Goal: Browse casually

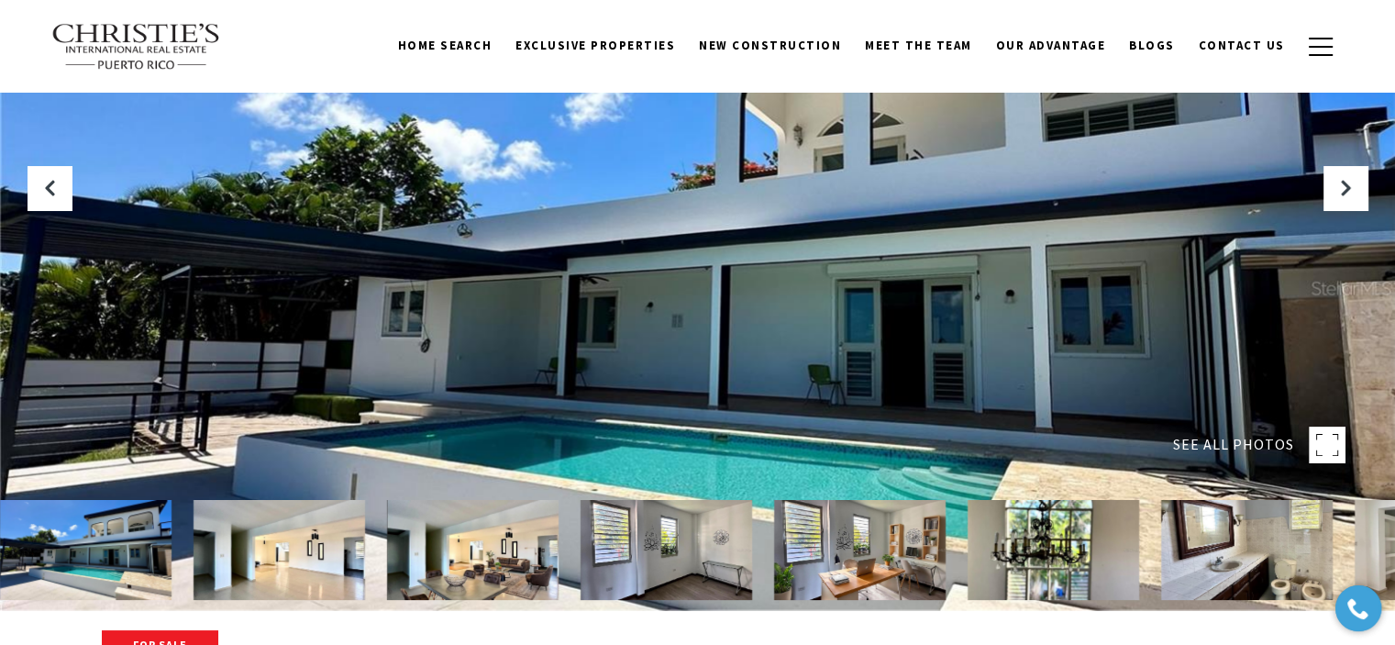
scroll to position [36, 0]
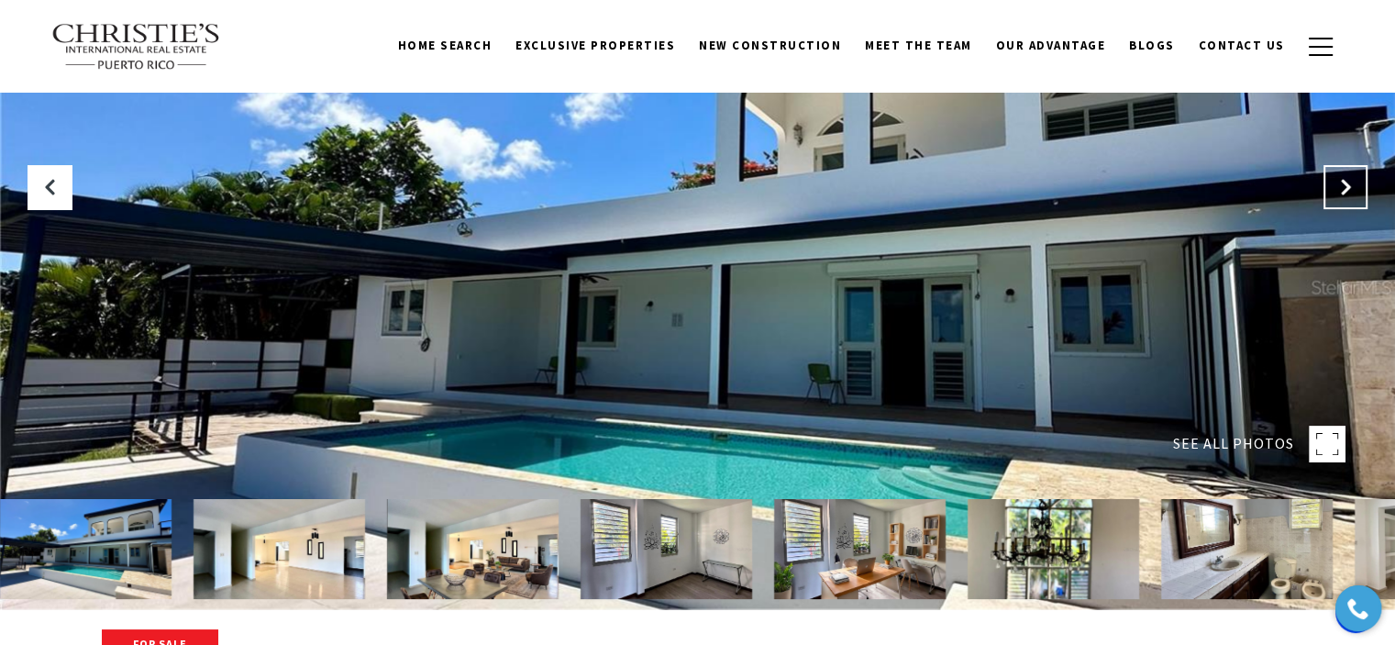
click at [1351, 187] on icon "Next Slide" at bounding box center [1345, 187] width 18 height 18
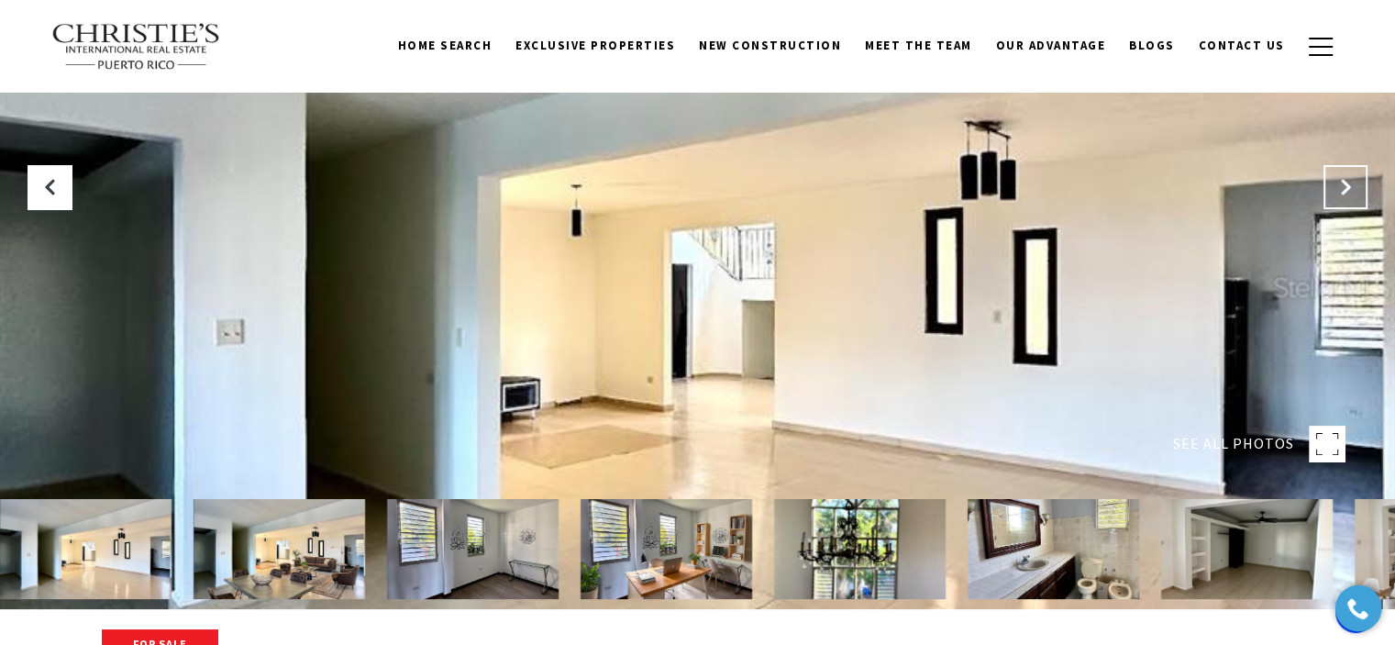
click at [1348, 187] on icon "Next Slide" at bounding box center [1345, 187] width 18 height 18
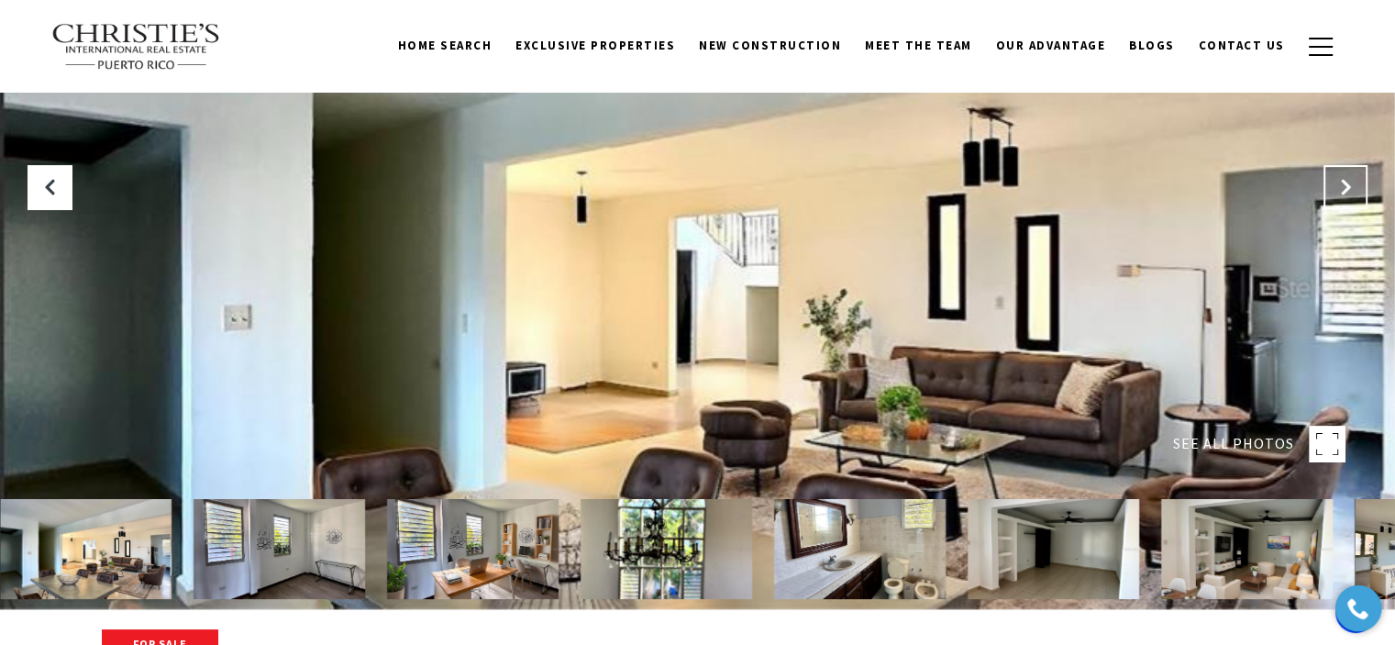
click at [1348, 187] on icon "Next Slide" at bounding box center [1345, 187] width 18 height 18
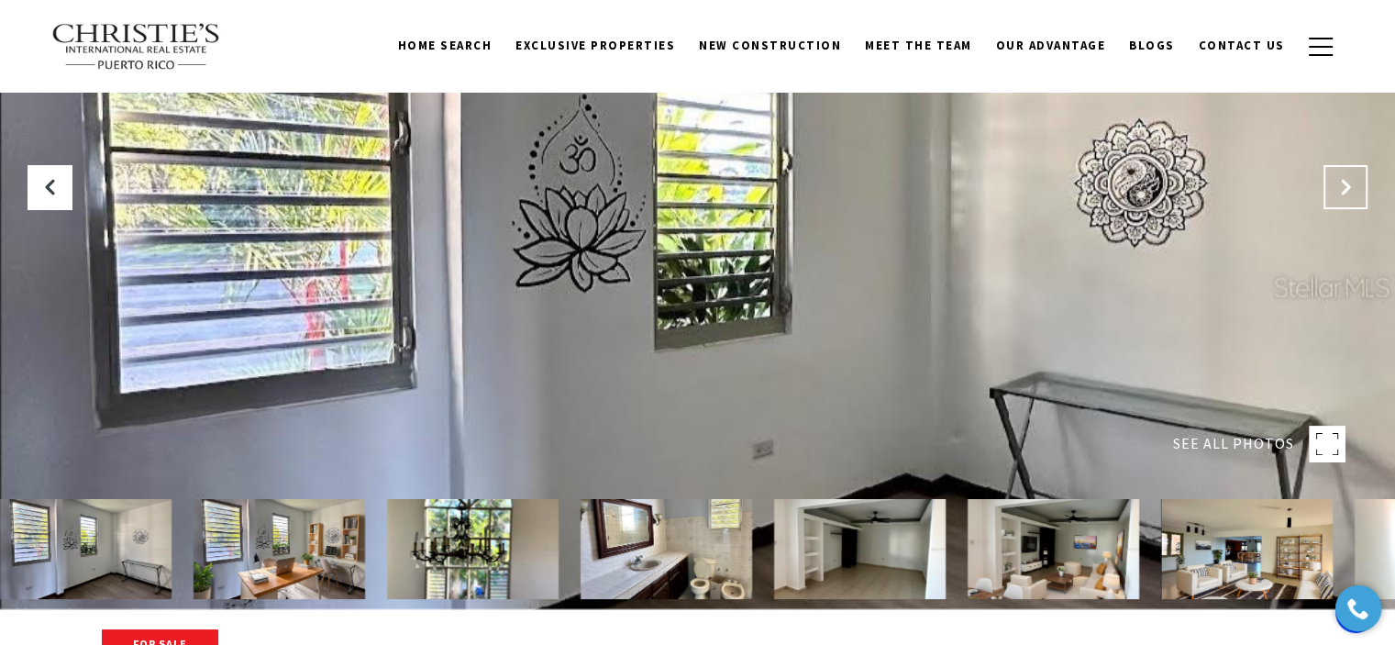
click at [1348, 187] on icon "Next Slide" at bounding box center [1345, 187] width 18 height 18
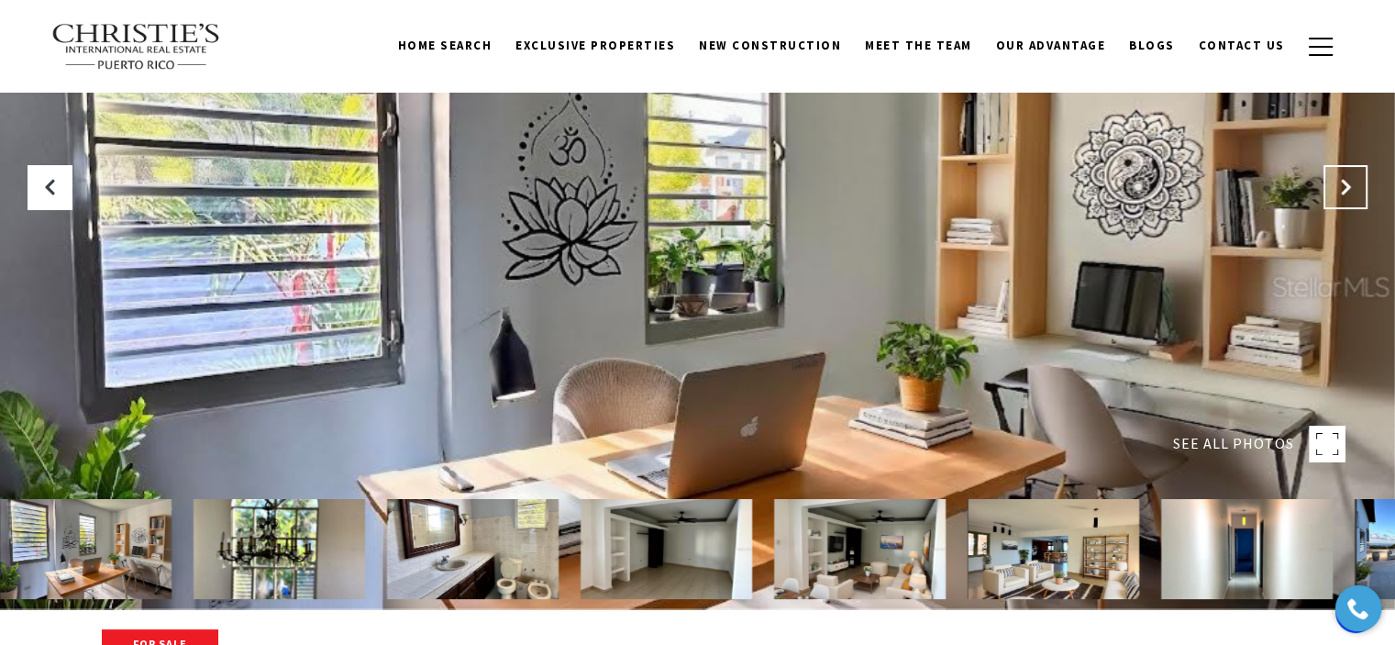
click at [1348, 187] on icon "Next Slide" at bounding box center [1345, 187] width 18 height 18
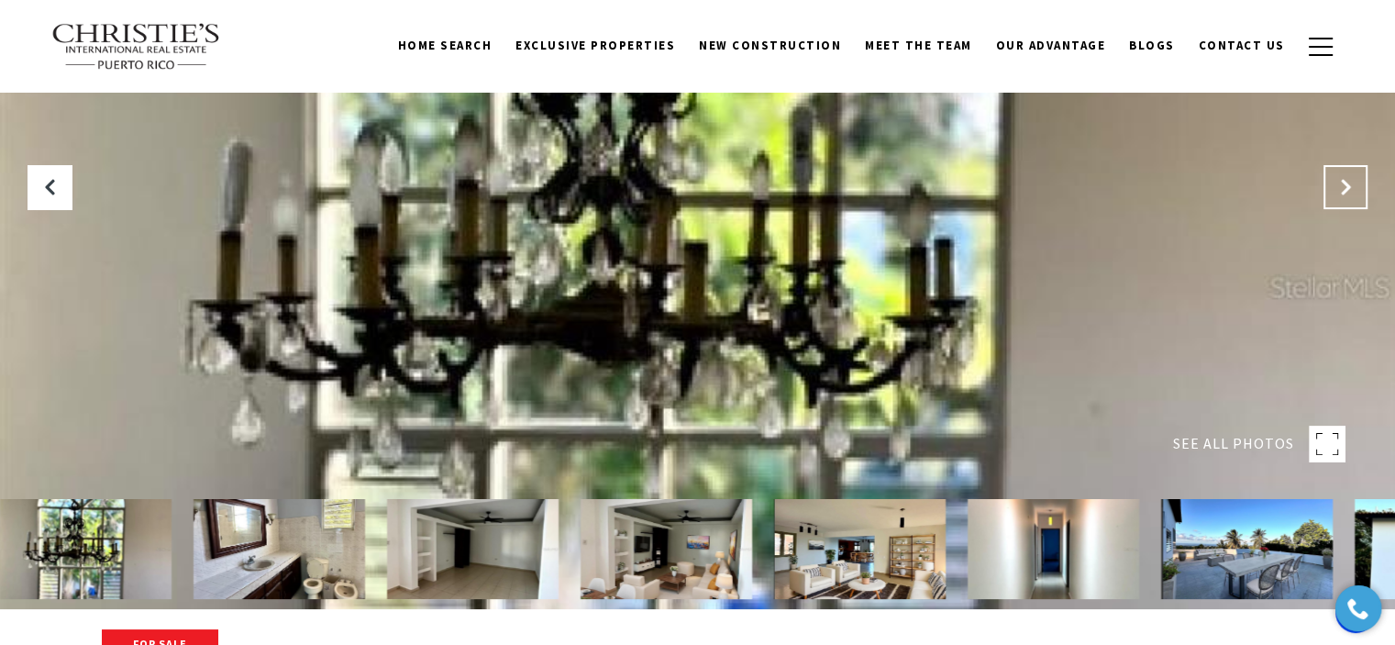
click at [1348, 187] on icon "Next Slide" at bounding box center [1345, 187] width 18 height 18
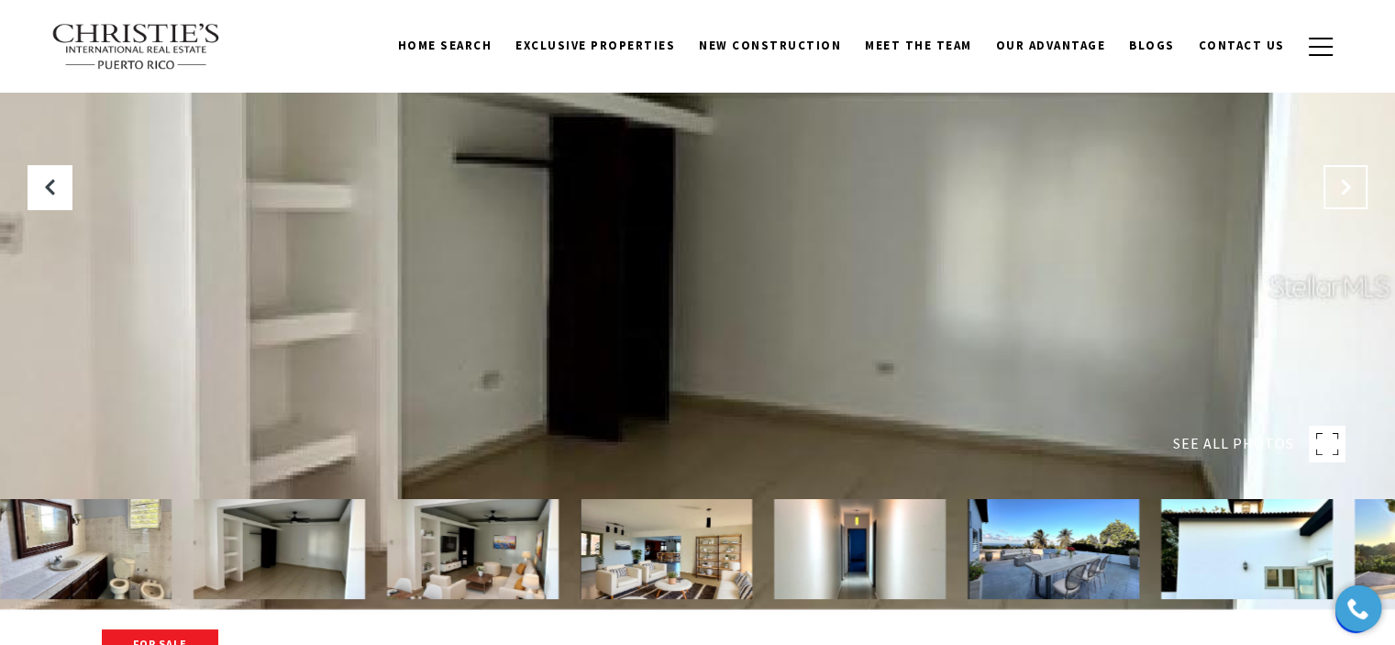
click at [1350, 199] on button "Next Slide" at bounding box center [1345, 187] width 44 height 44
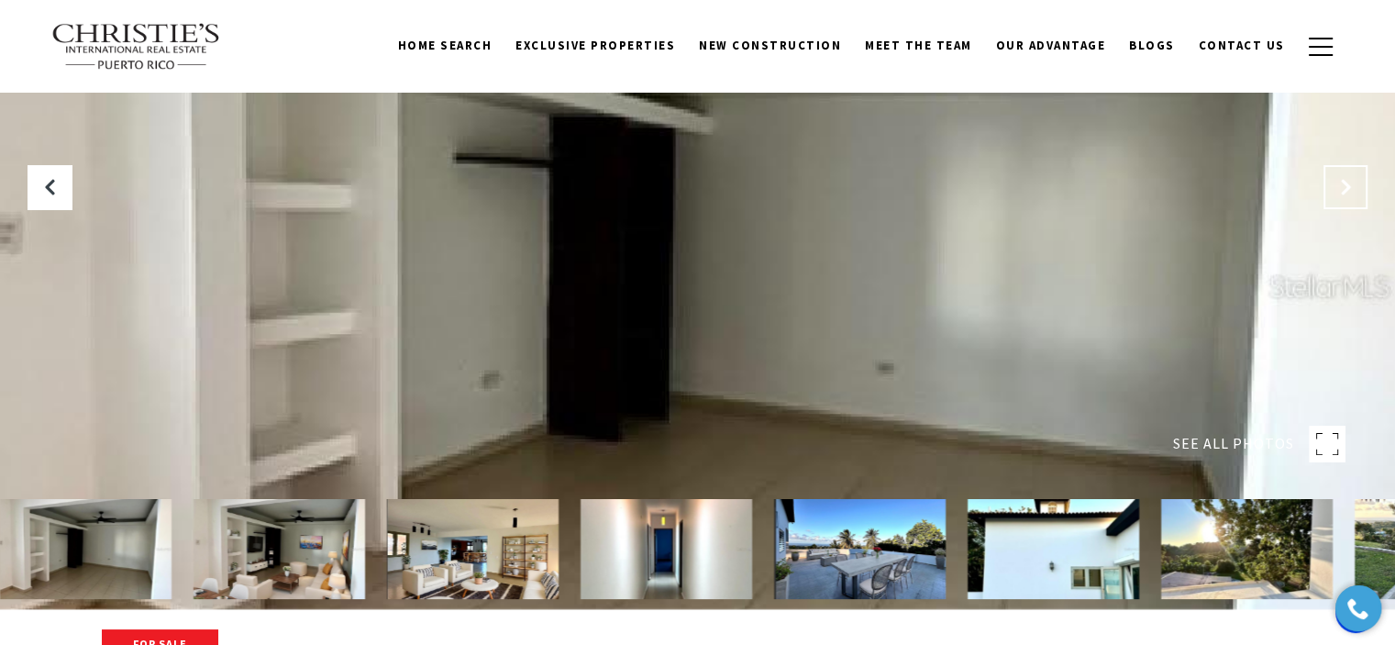
click at [1339, 184] on icon "Next Slide" at bounding box center [1345, 187] width 18 height 18
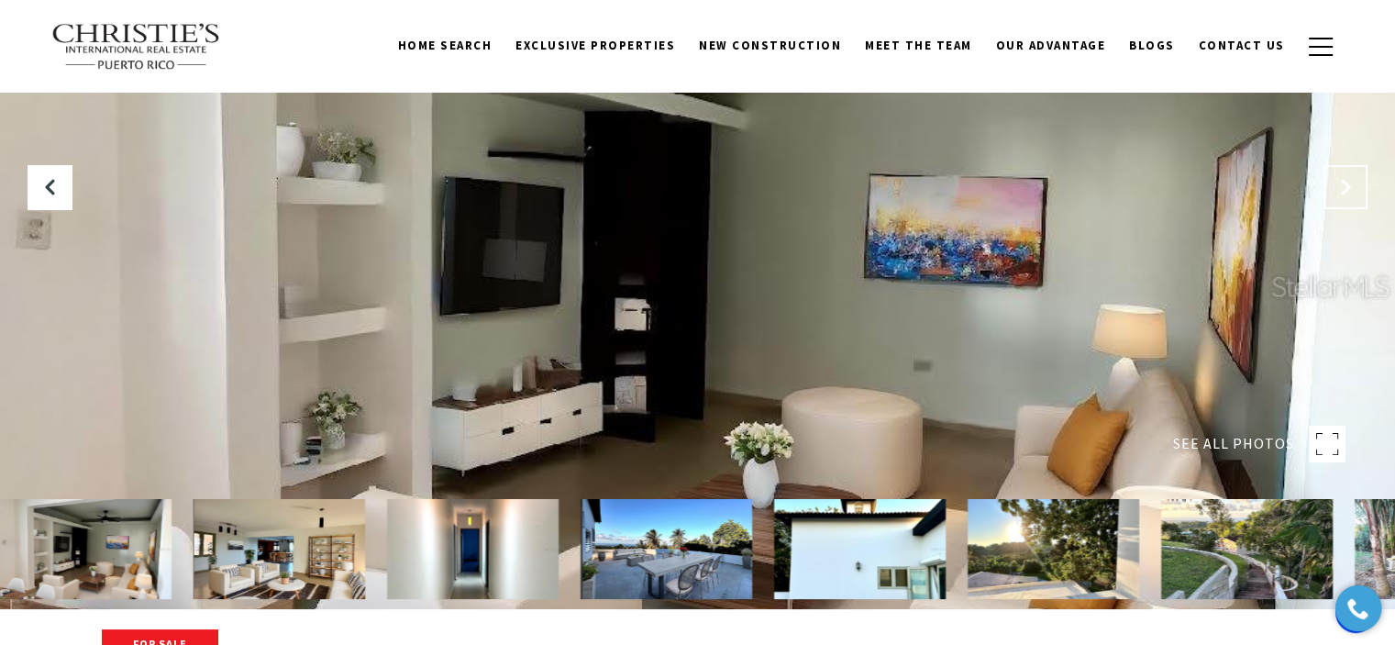
click at [1339, 184] on icon "Next Slide" at bounding box center [1345, 187] width 18 height 18
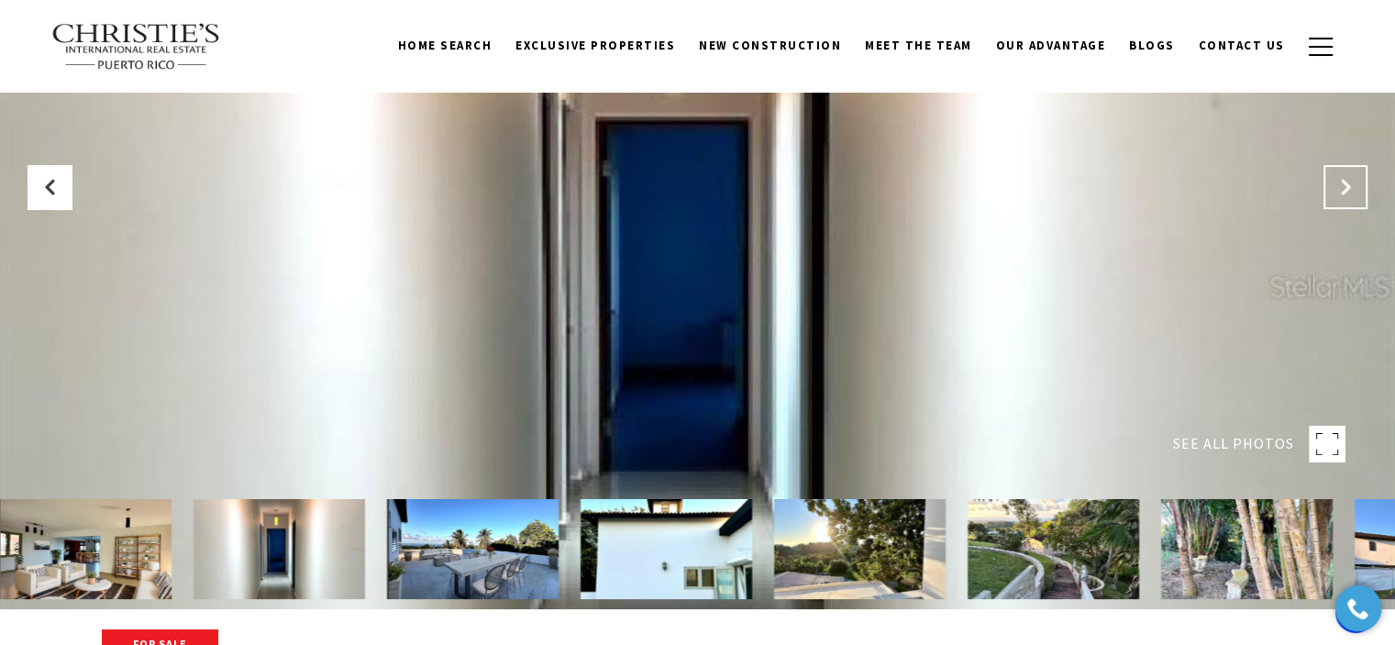
click at [1336, 198] on button "Next Slide" at bounding box center [1345, 187] width 44 height 44
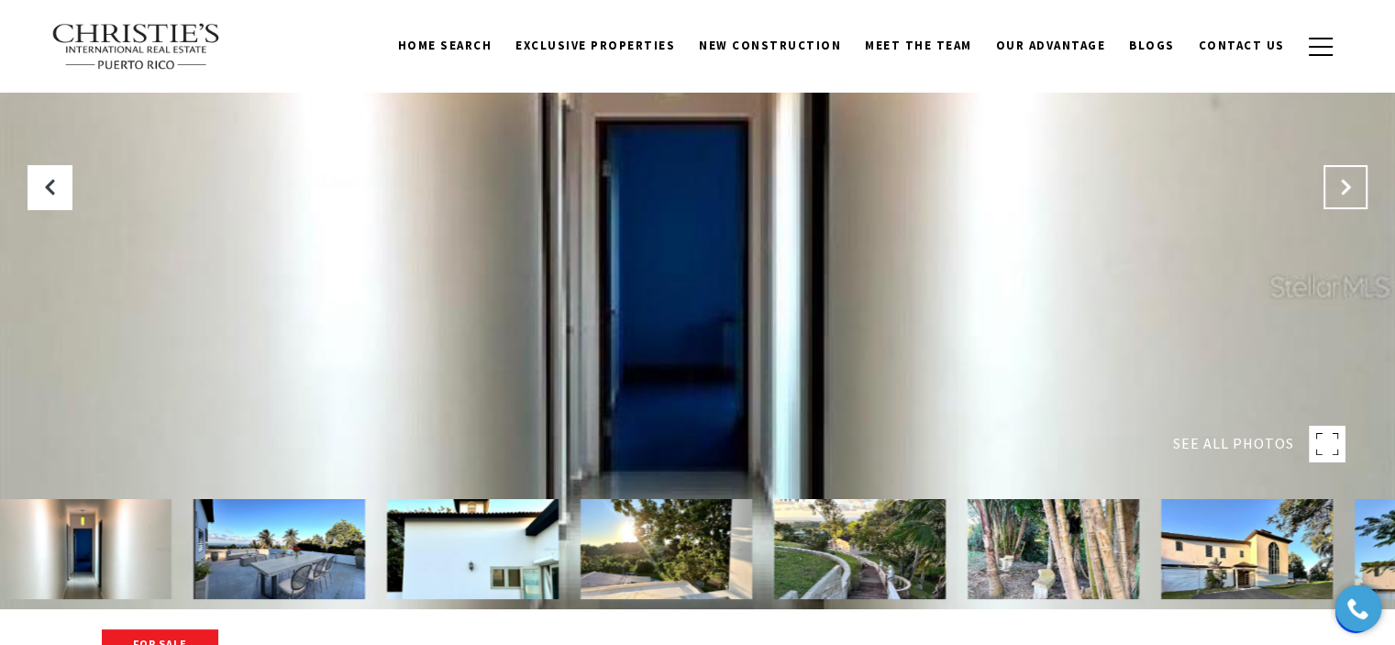
click at [1336, 198] on button "Next Slide" at bounding box center [1345, 187] width 44 height 44
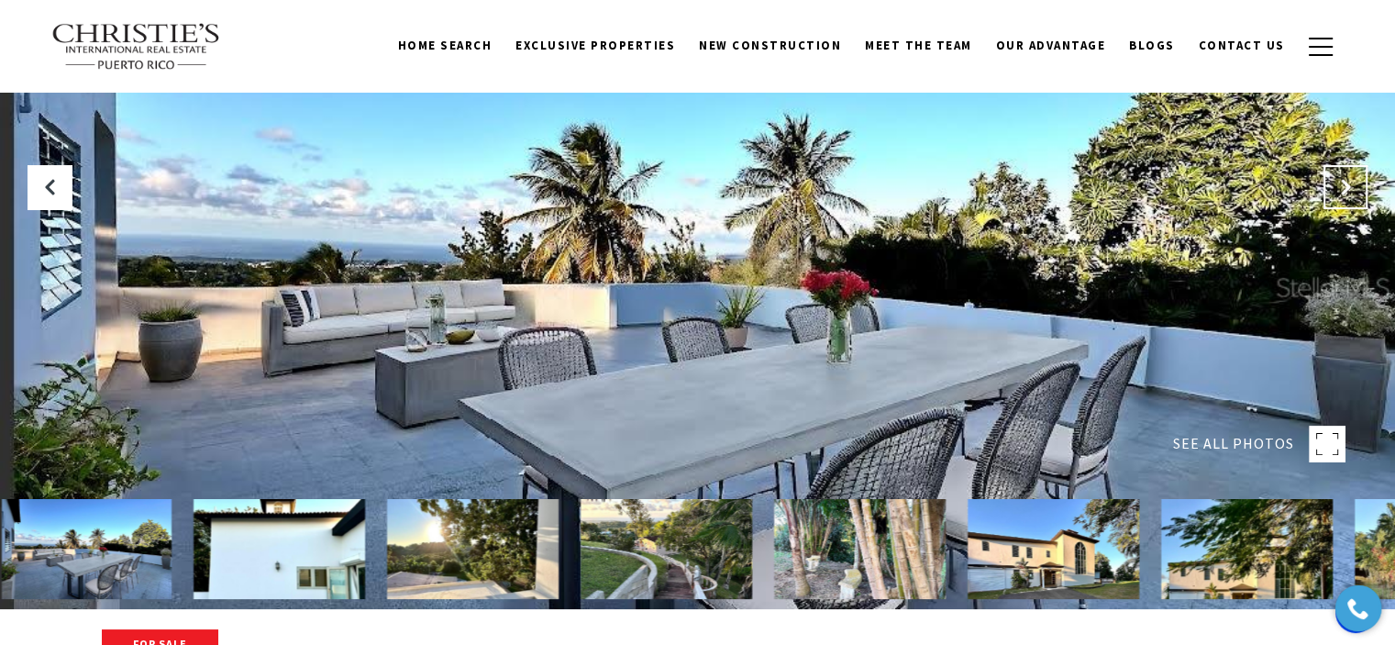
click at [1336, 198] on button "Next Slide" at bounding box center [1345, 187] width 44 height 44
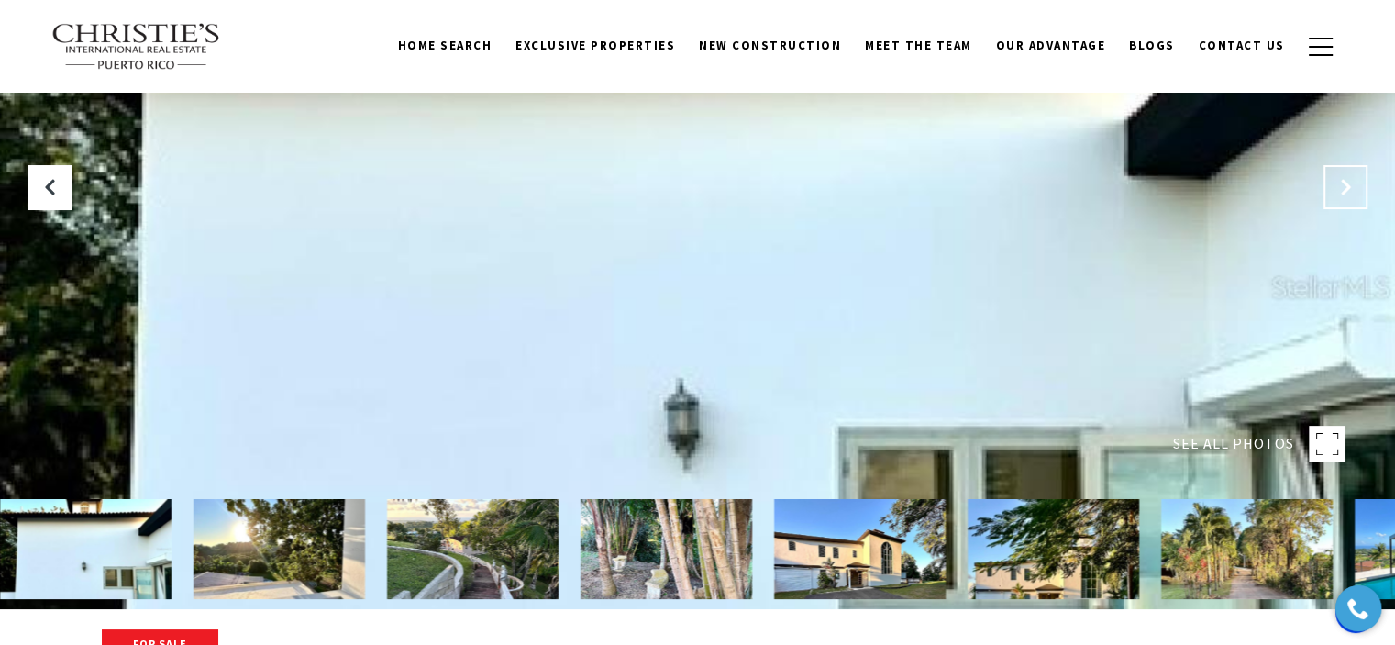
click at [1336, 198] on button "Next Slide" at bounding box center [1345, 187] width 44 height 44
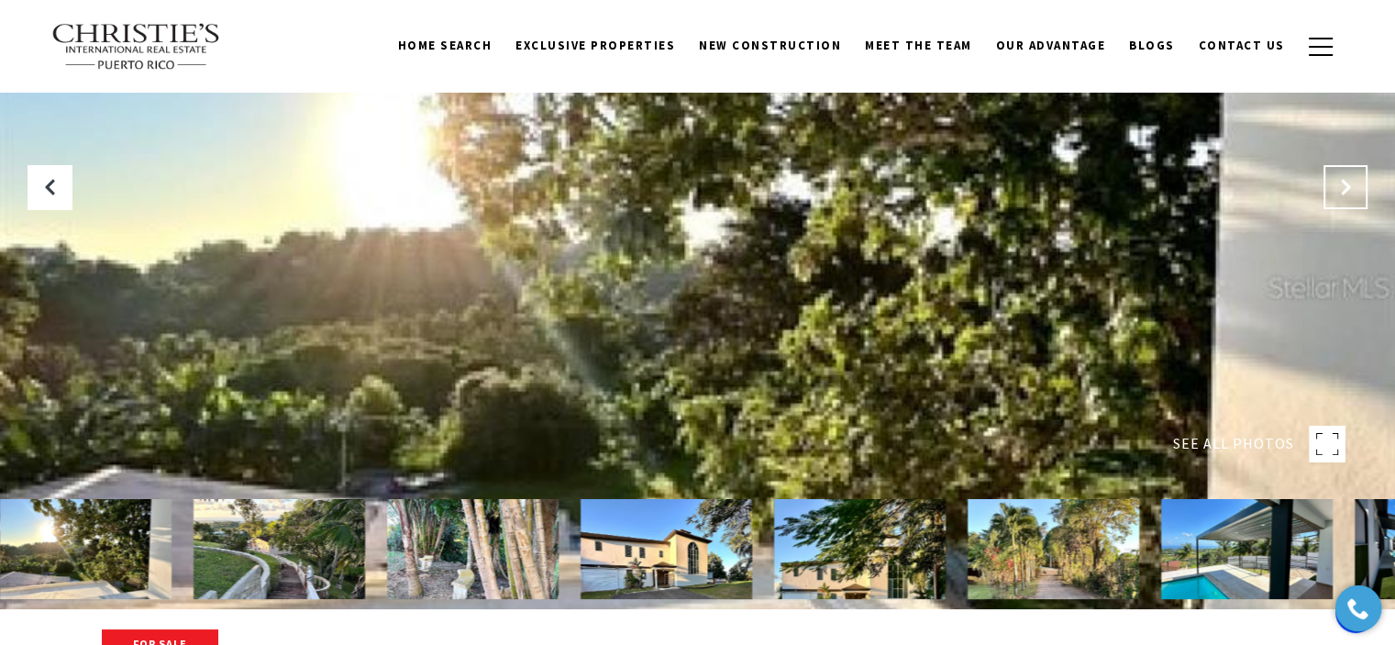
click at [1336, 198] on button "Next Slide" at bounding box center [1345, 187] width 44 height 44
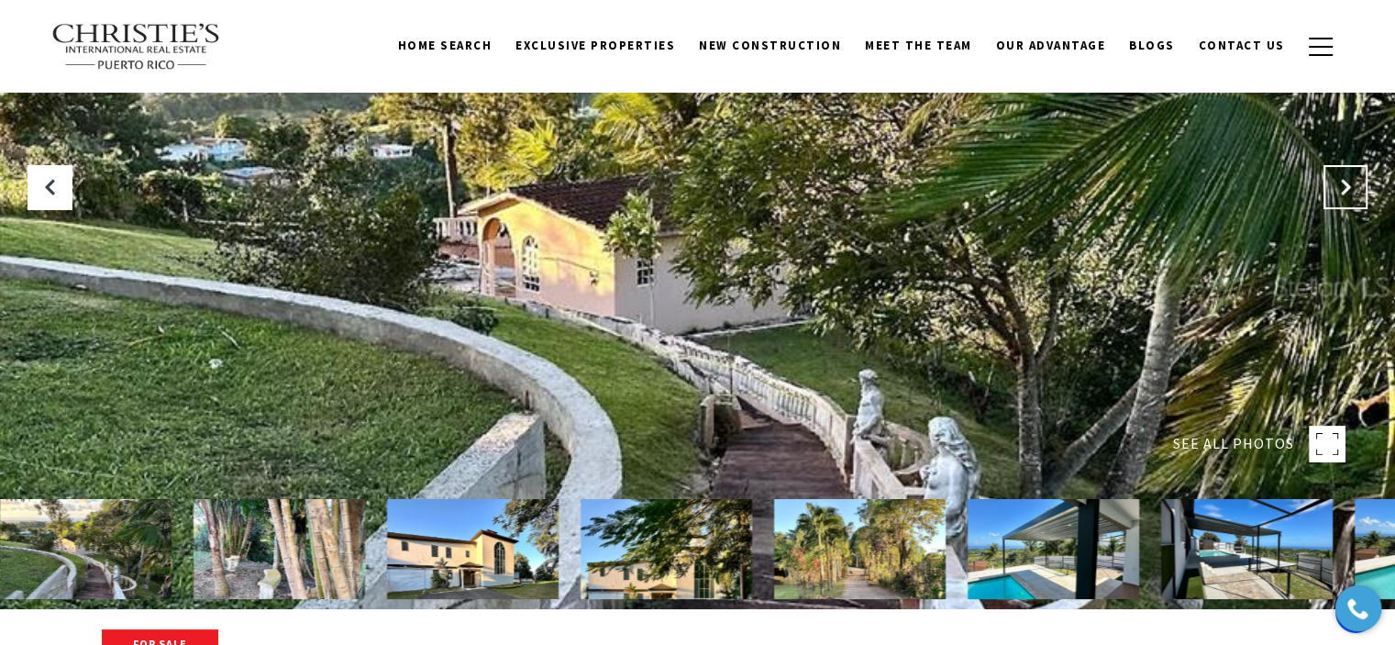
click at [1336, 198] on button "Next Slide" at bounding box center [1345, 187] width 44 height 44
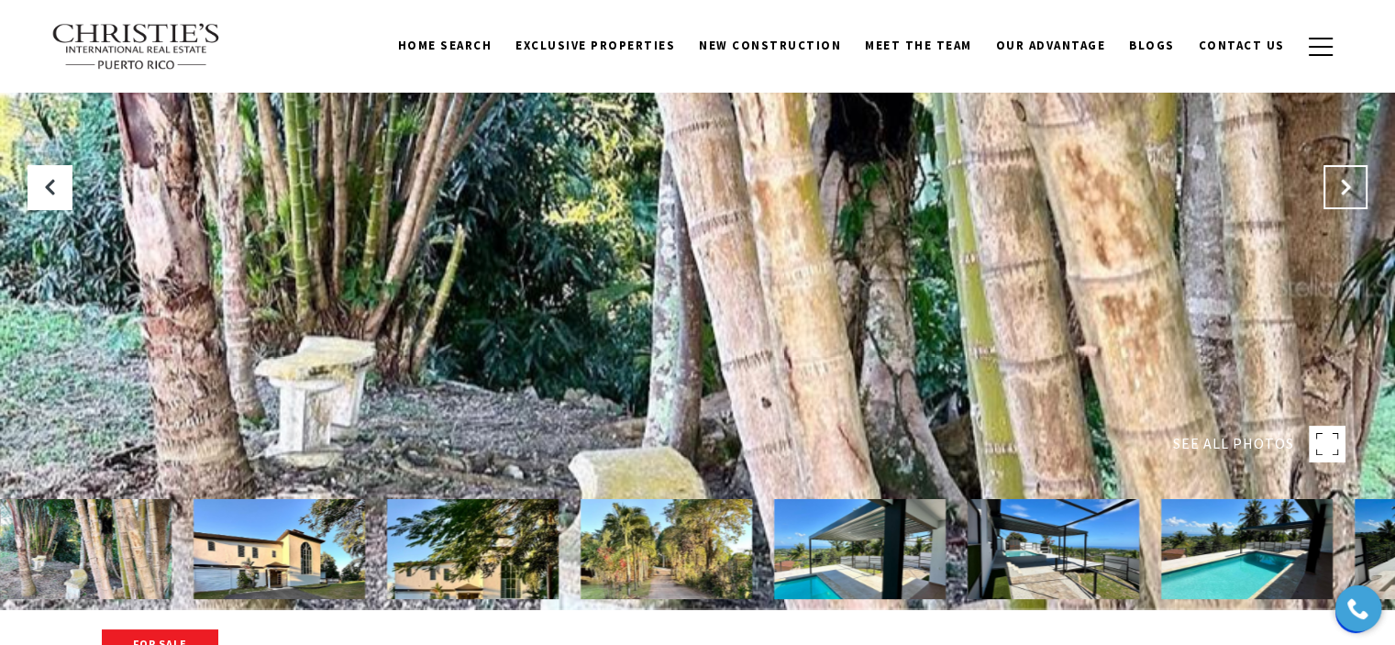
click at [1336, 198] on button "Next Slide" at bounding box center [1345, 187] width 44 height 44
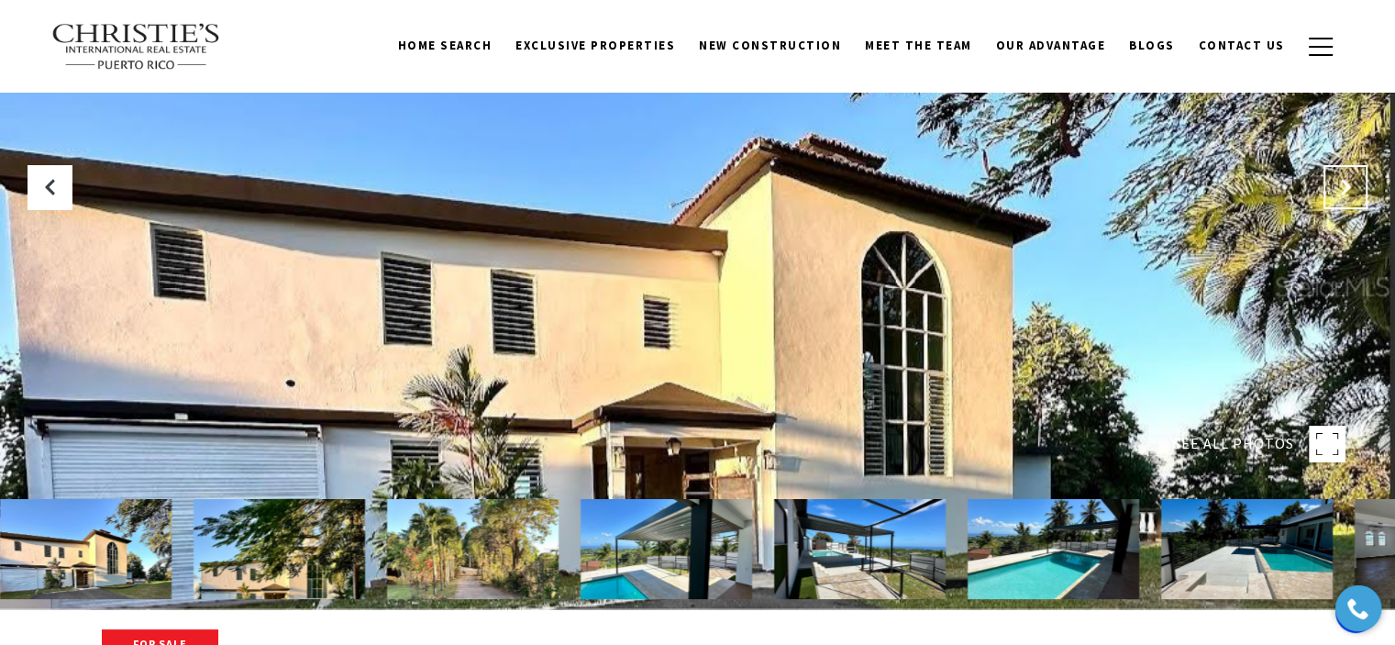
click at [1336, 198] on button "Next Slide" at bounding box center [1345, 187] width 44 height 44
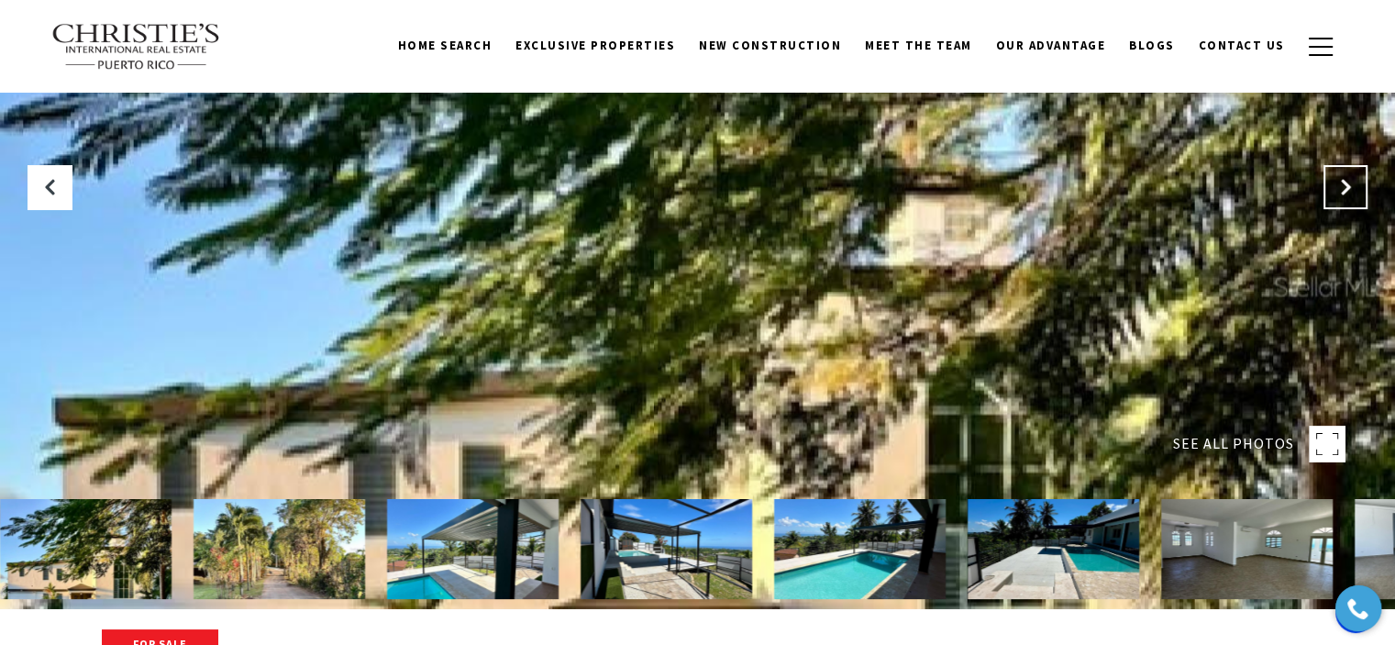
click at [1336, 198] on button "Next Slide" at bounding box center [1345, 187] width 44 height 44
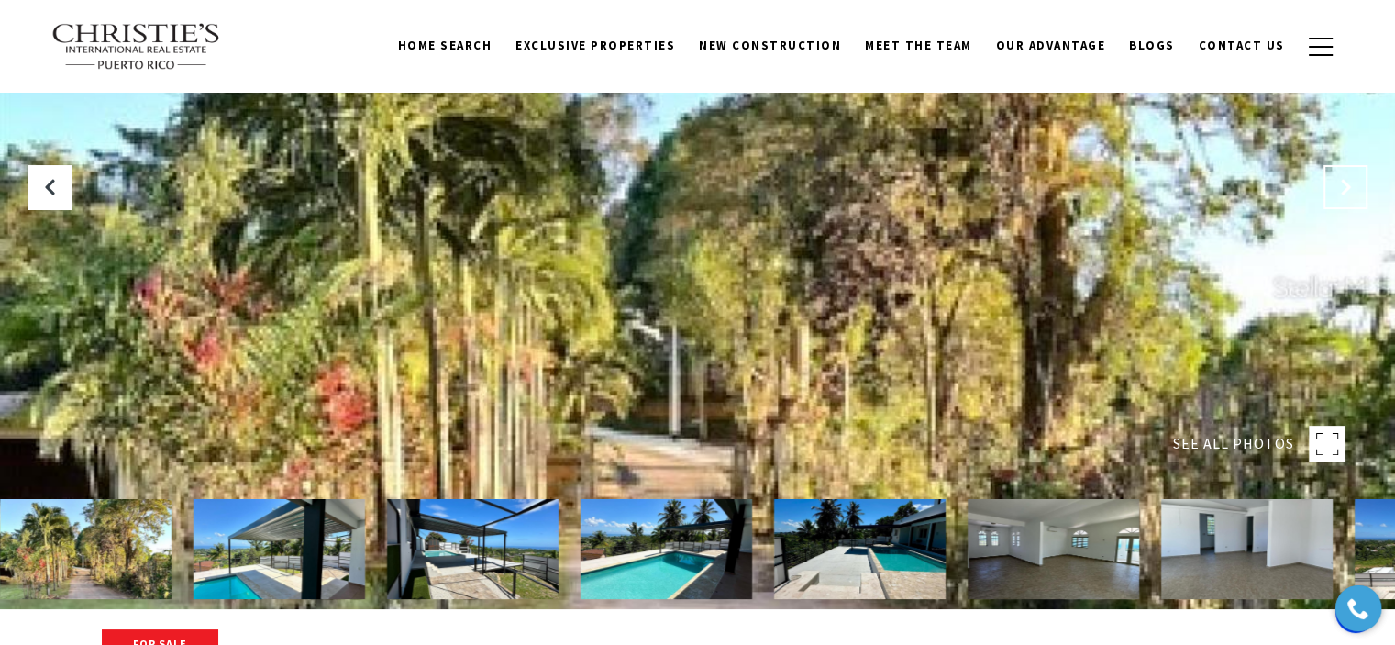
click at [1336, 198] on button "Next Slide" at bounding box center [1345, 187] width 44 height 44
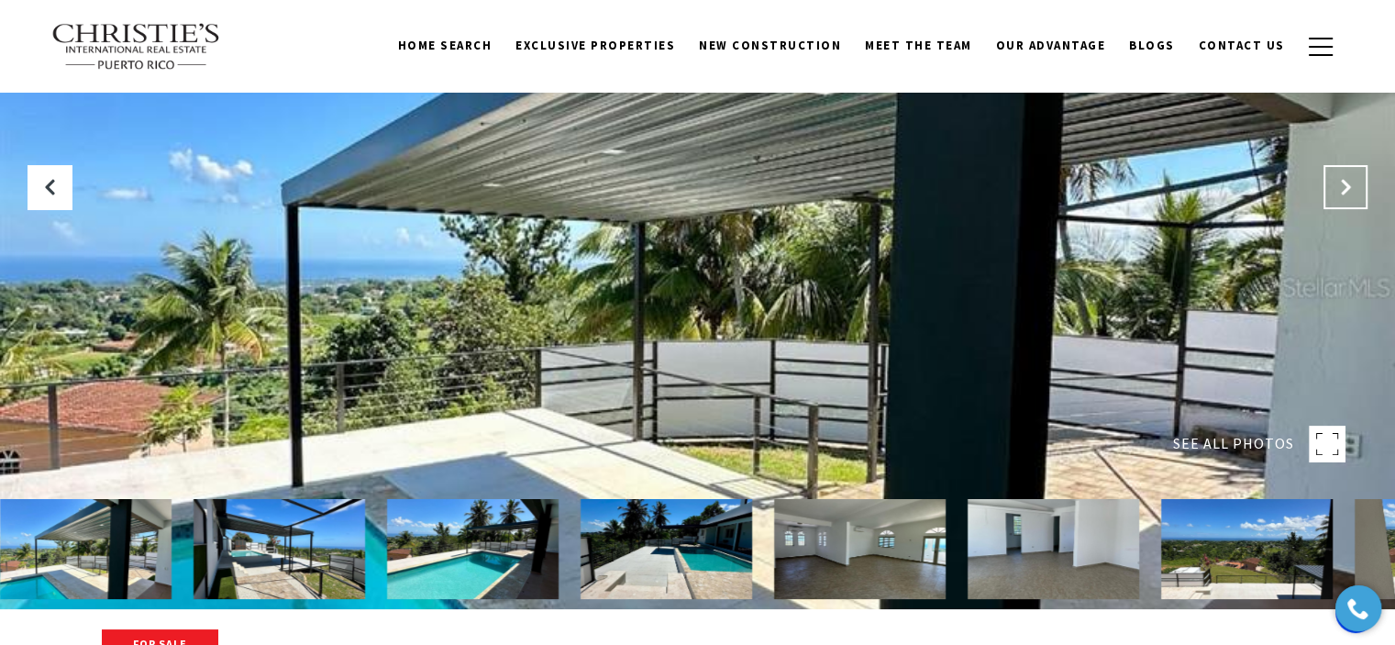
click at [1336, 198] on button "Next Slide" at bounding box center [1345, 187] width 44 height 44
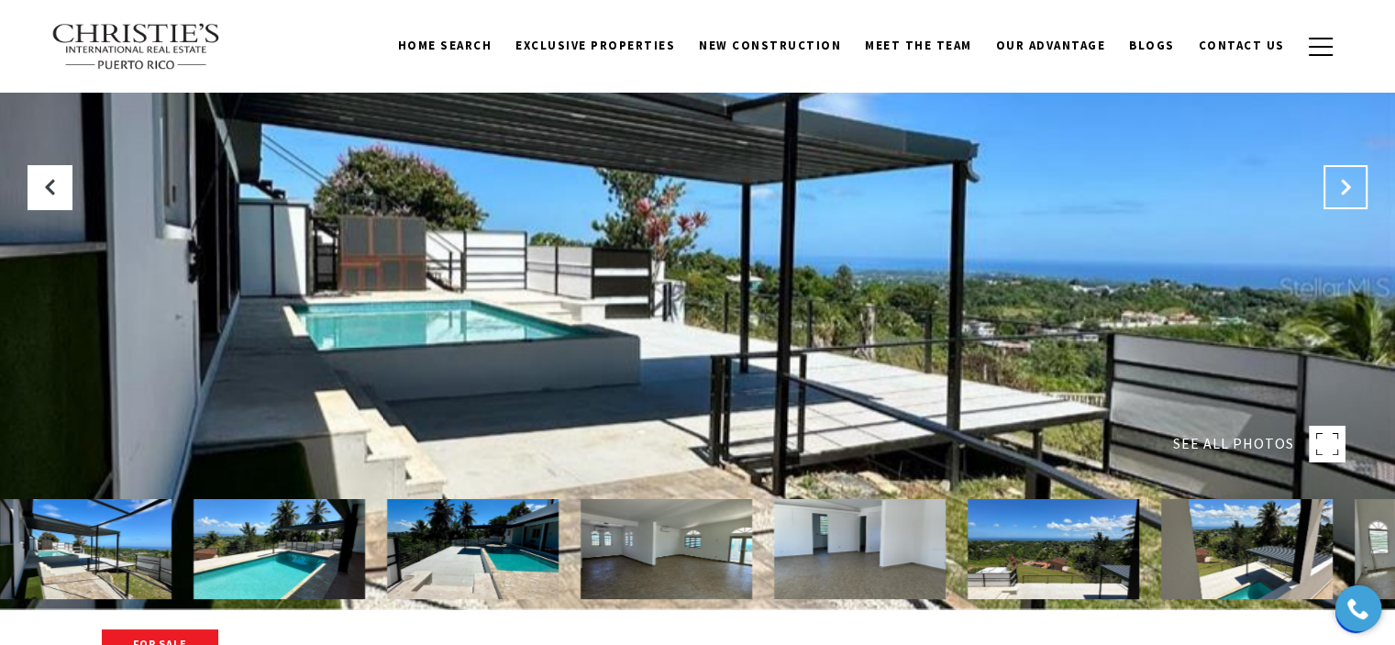
click at [1336, 198] on button "Next Slide" at bounding box center [1345, 187] width 44 height 44
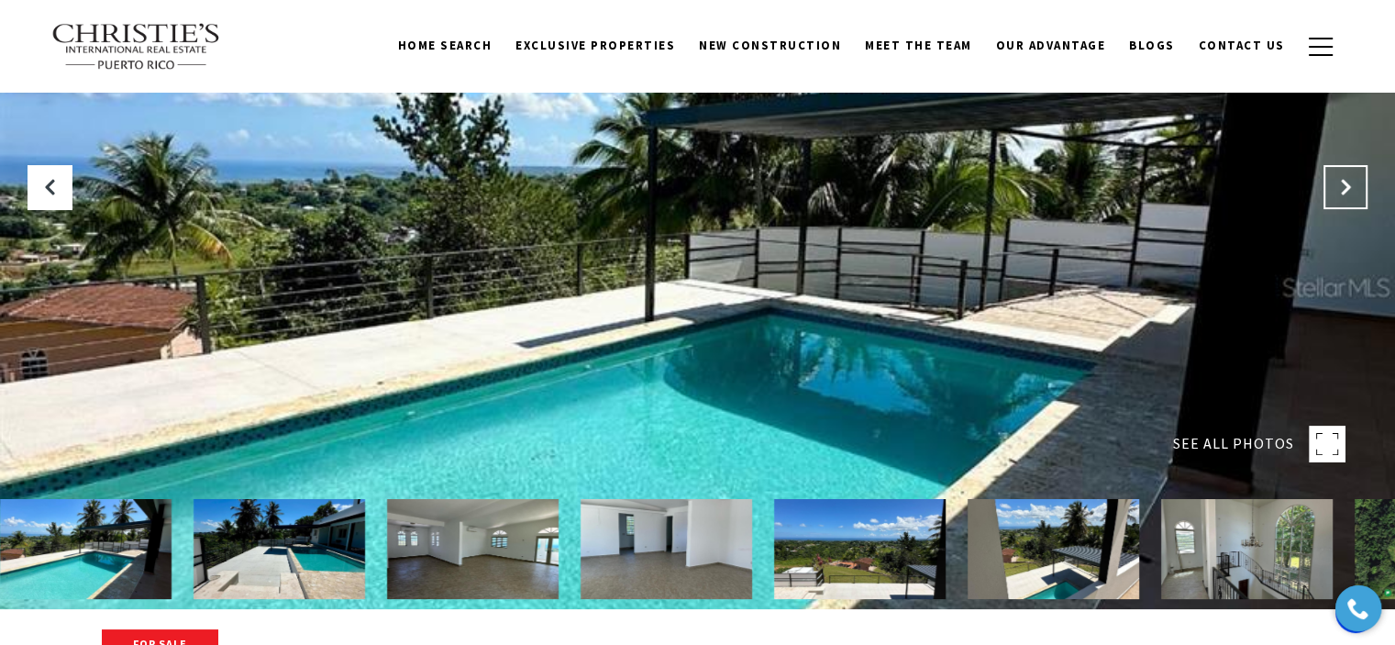
click at [1336, 198] on button "Next Slide" at bounding box center [1345, 187] width 44 height 44
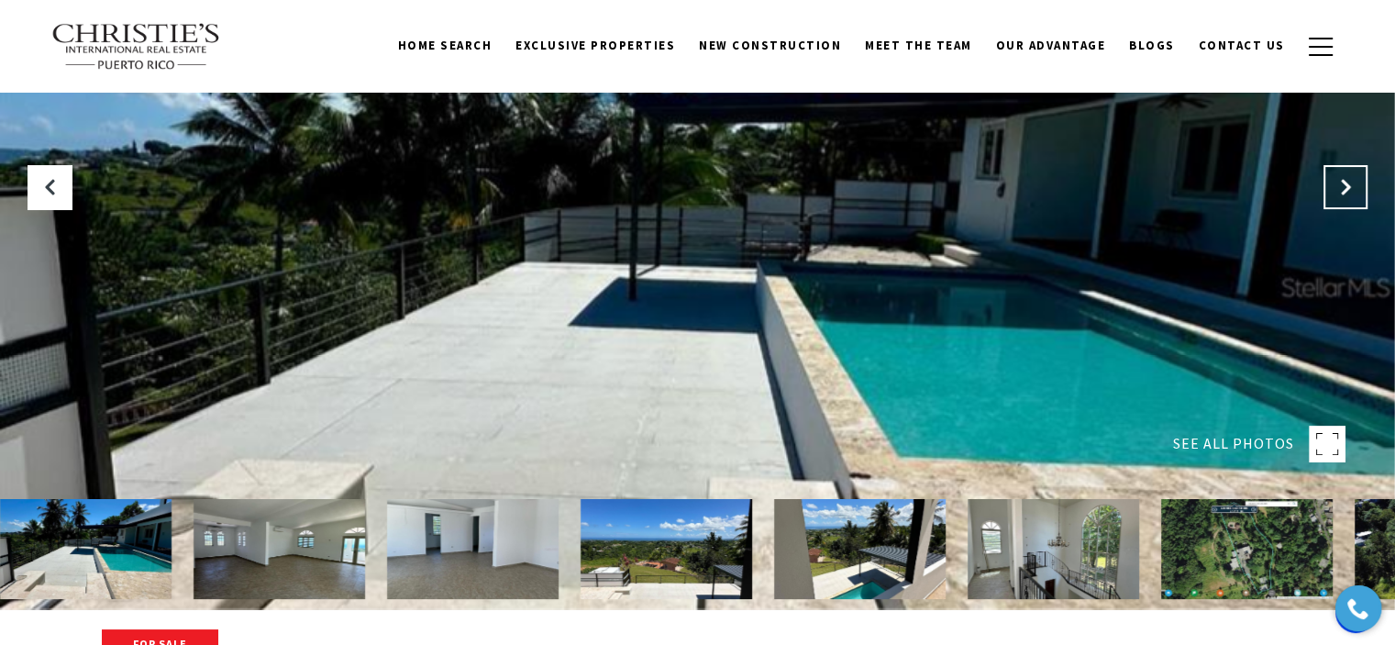
click at [1336, 198] on button "Next Slide" at bounding box center [1345, 187] width 44 height 44
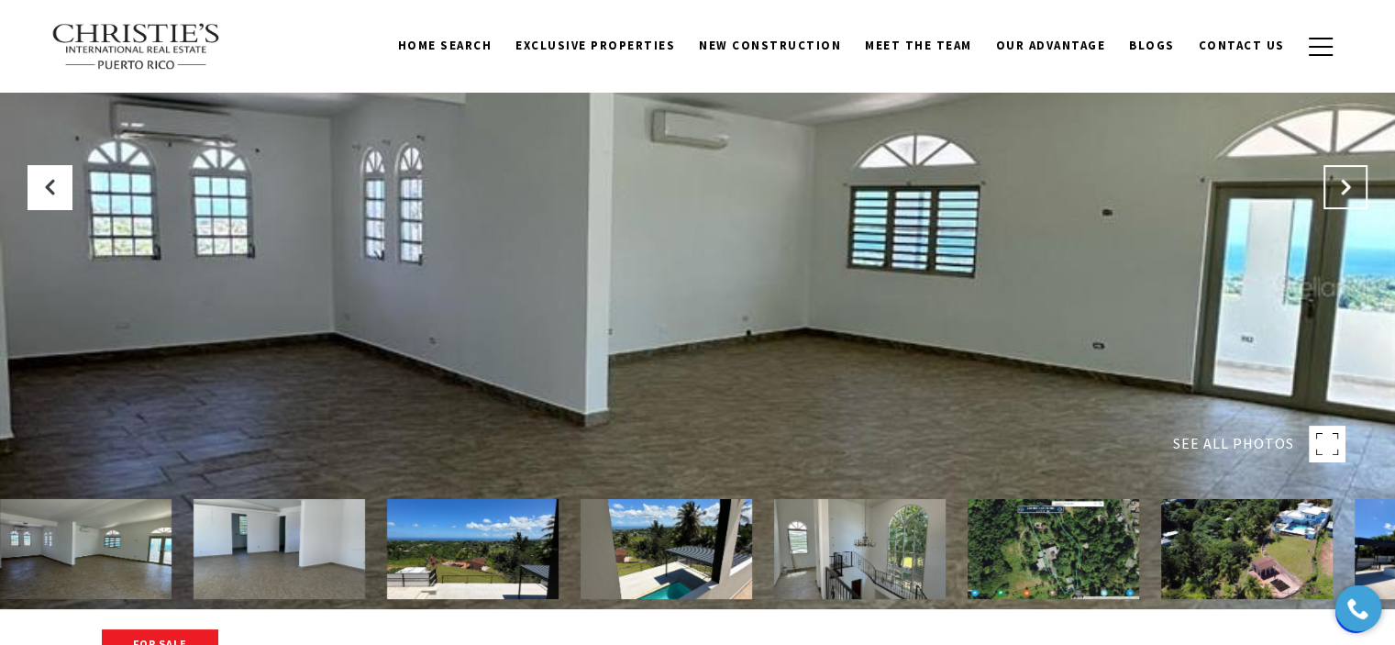
click at [1336, 198] on button "Next Slide" at bounding box center [1345, 187] width 44 height 44
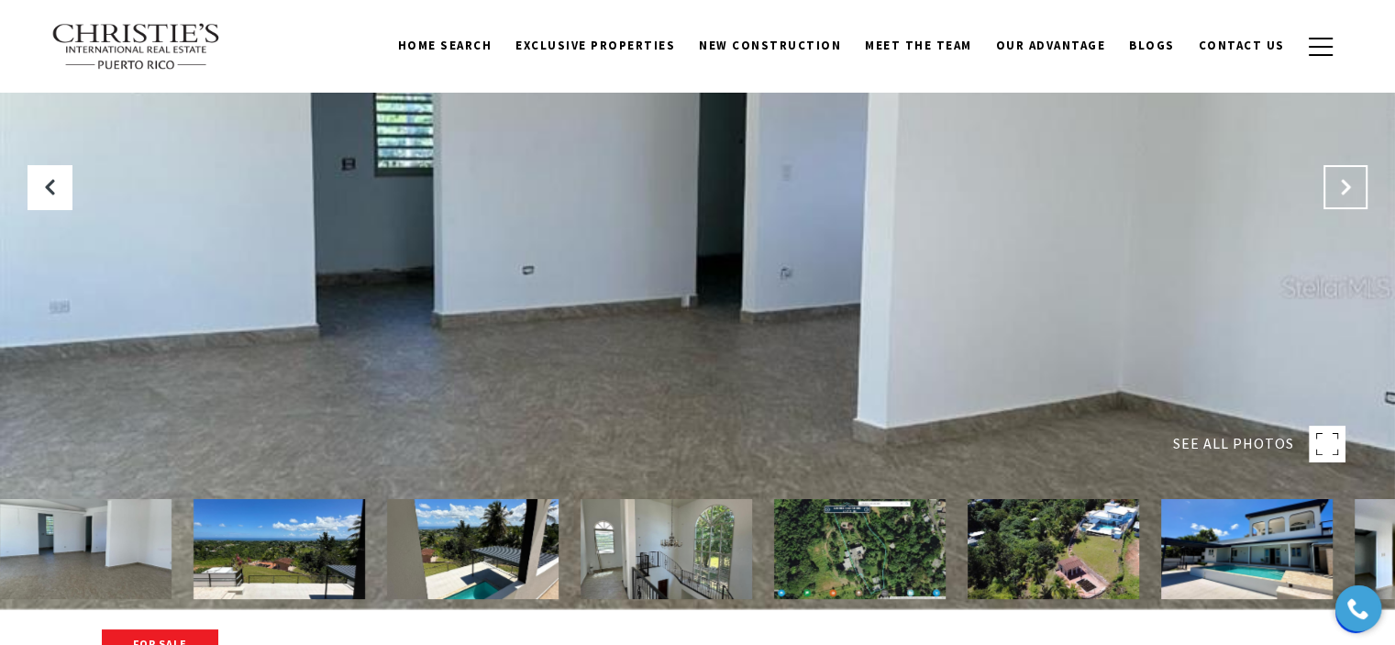
click at [1336, 199] on button "Next Slide" at bounding box center [1345, 187] width 44 height 44
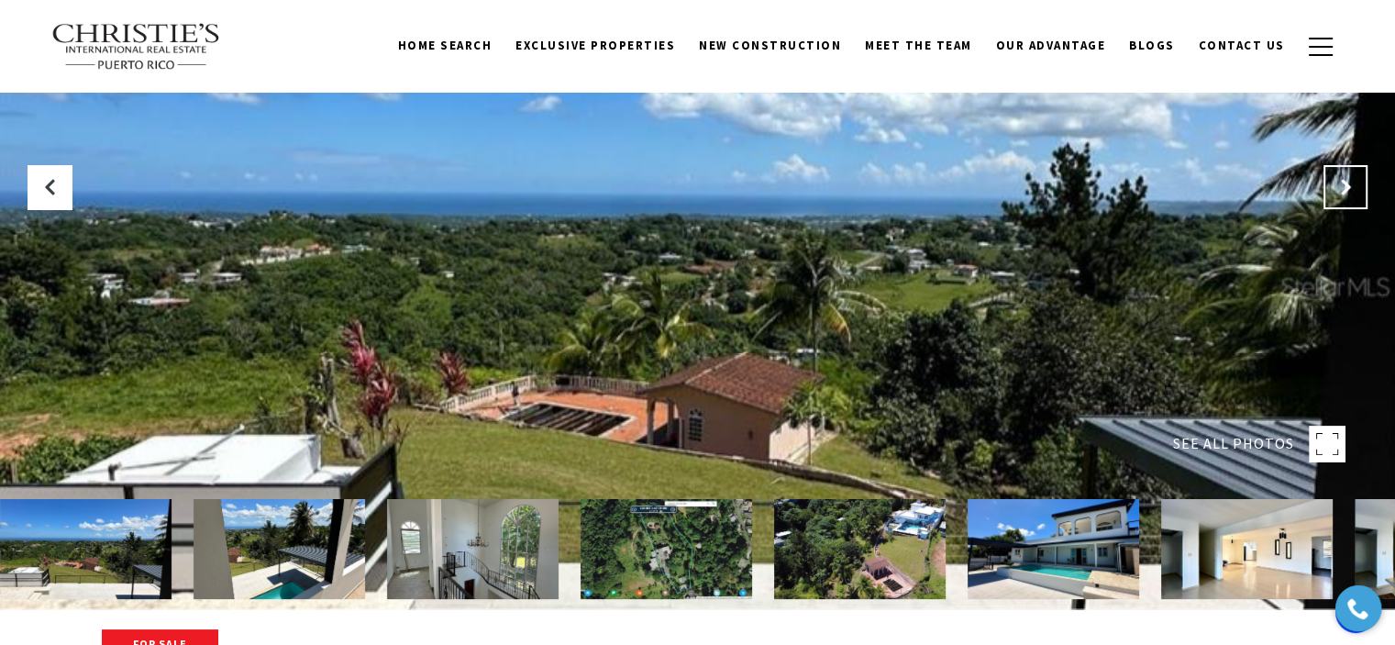
click at [1336, 199] on button "Next Slide" at bounding box center [1345, 187] width 44 height 44
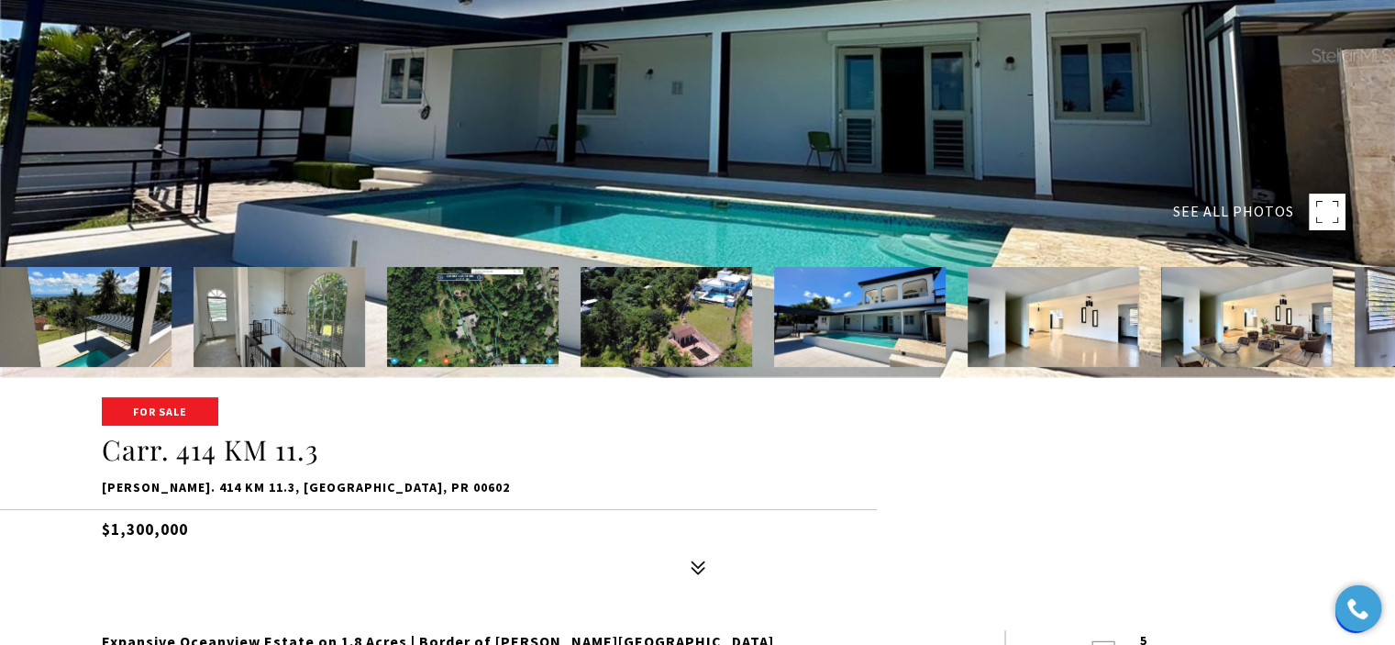
scroll to position [248, 0]
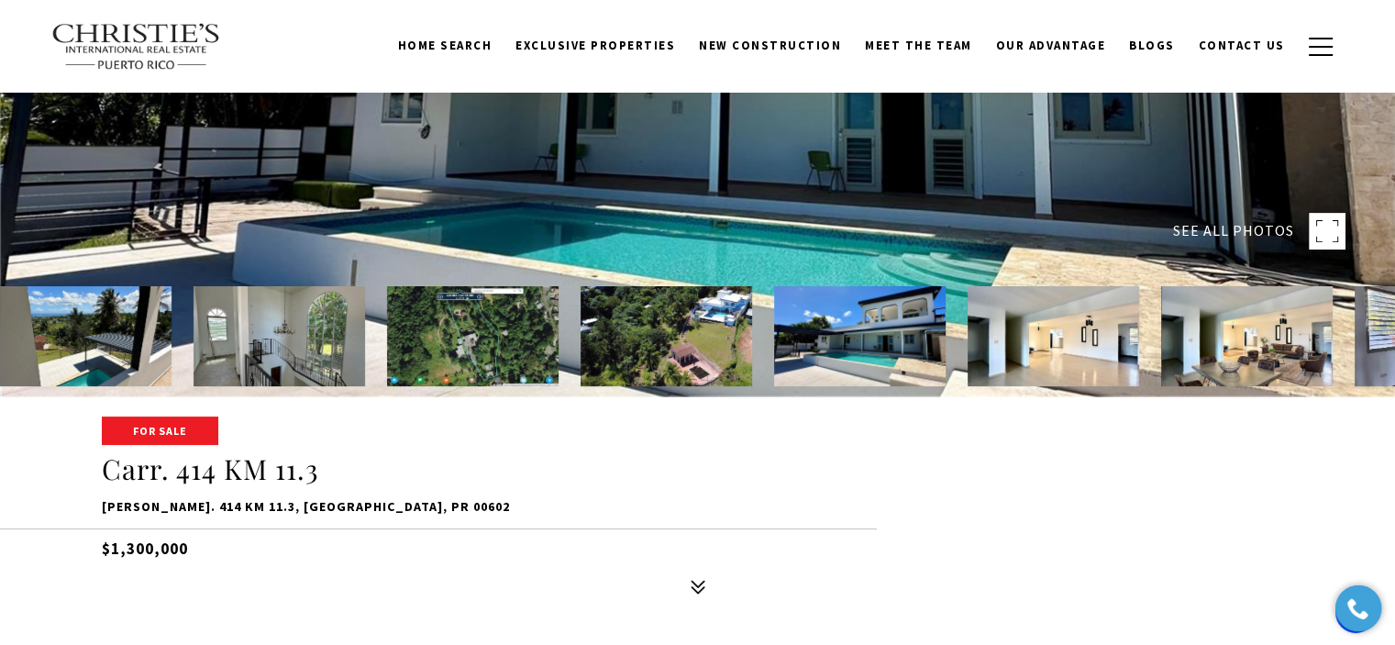
click at [667, 334] on img at bounding box center [665, 336] width 171 height 100
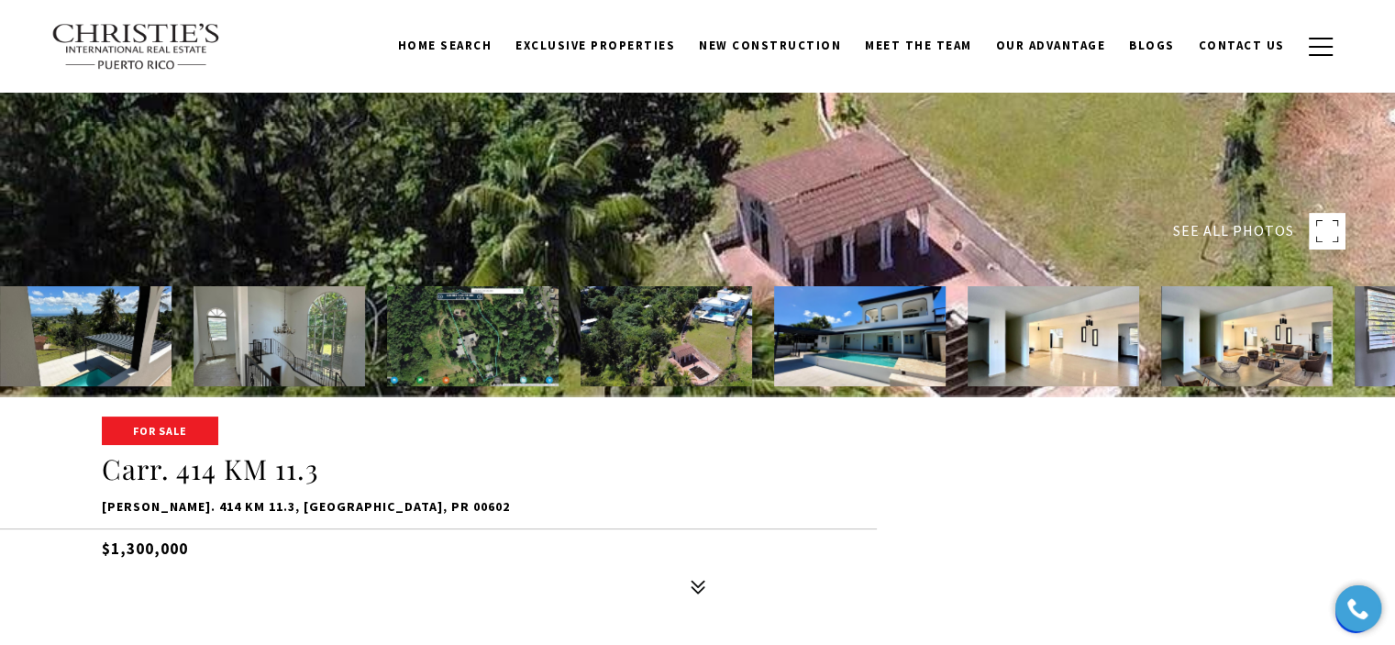
scroll to position [0, 0]
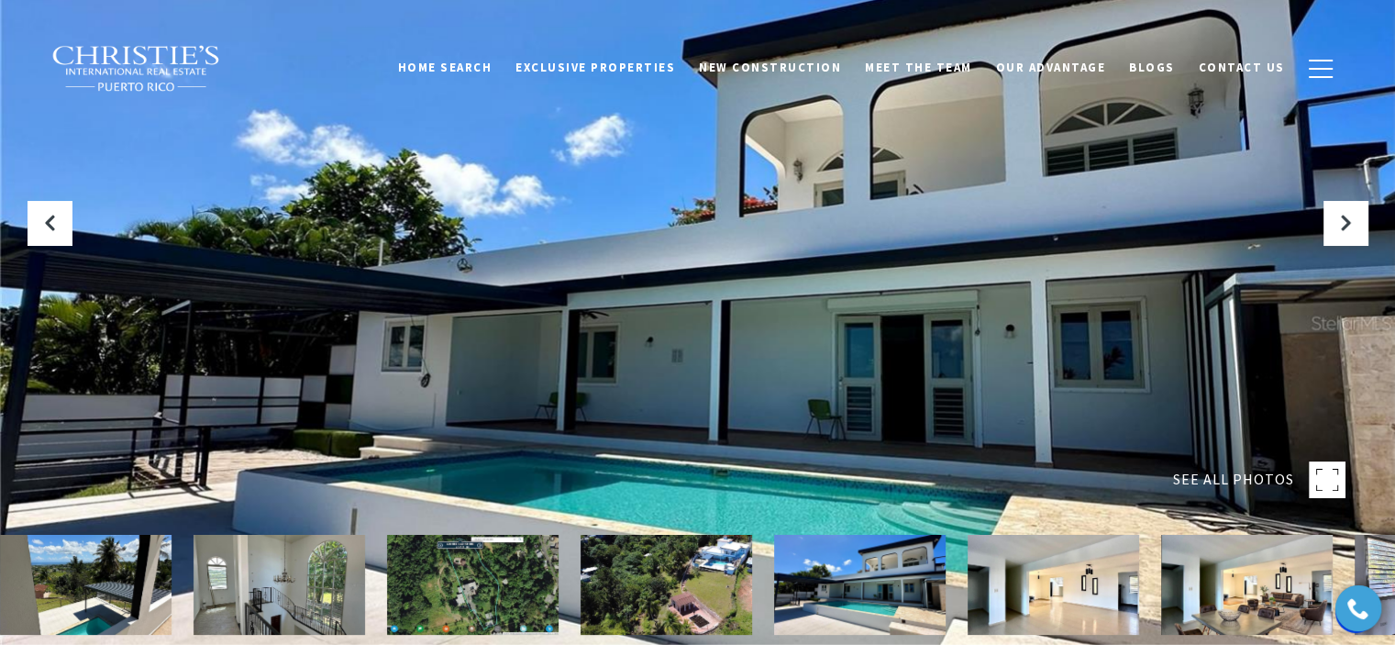
click at [624, 564] on img at bounding box center [665, 585] width 171 height 100
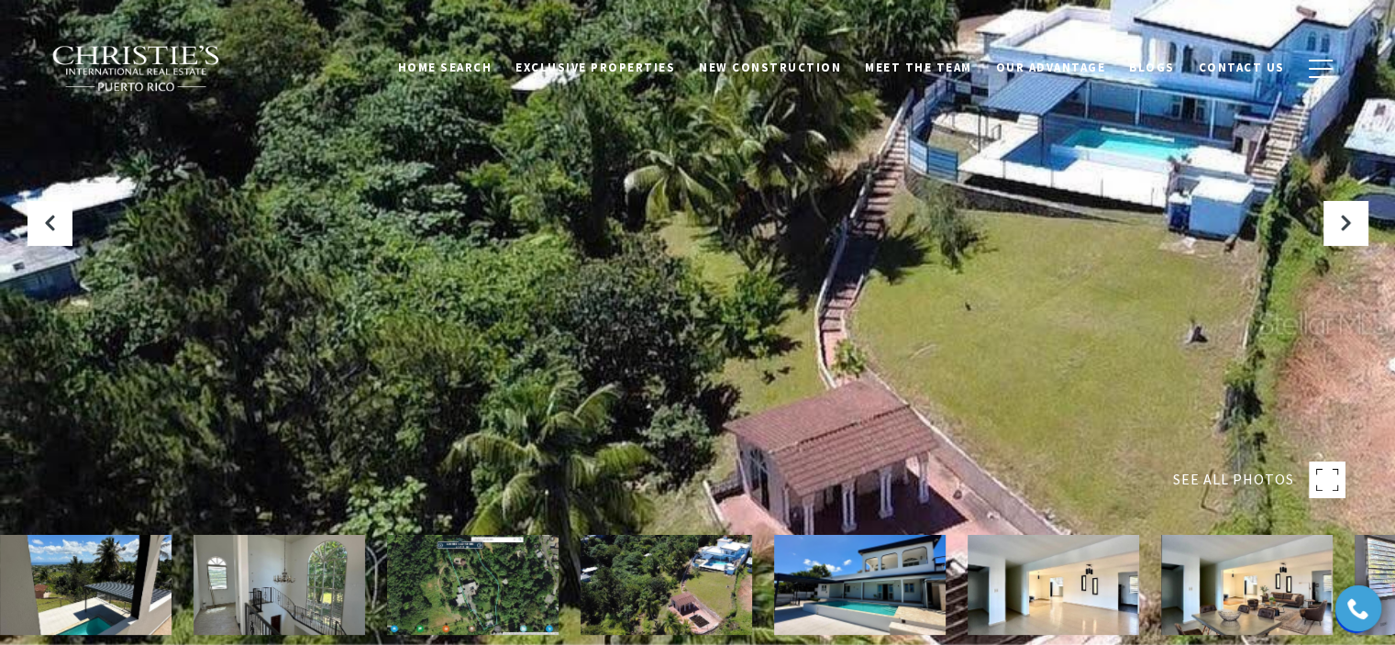
click at [478, 575] on img at bounding box center [472, 585] width 171 height 100
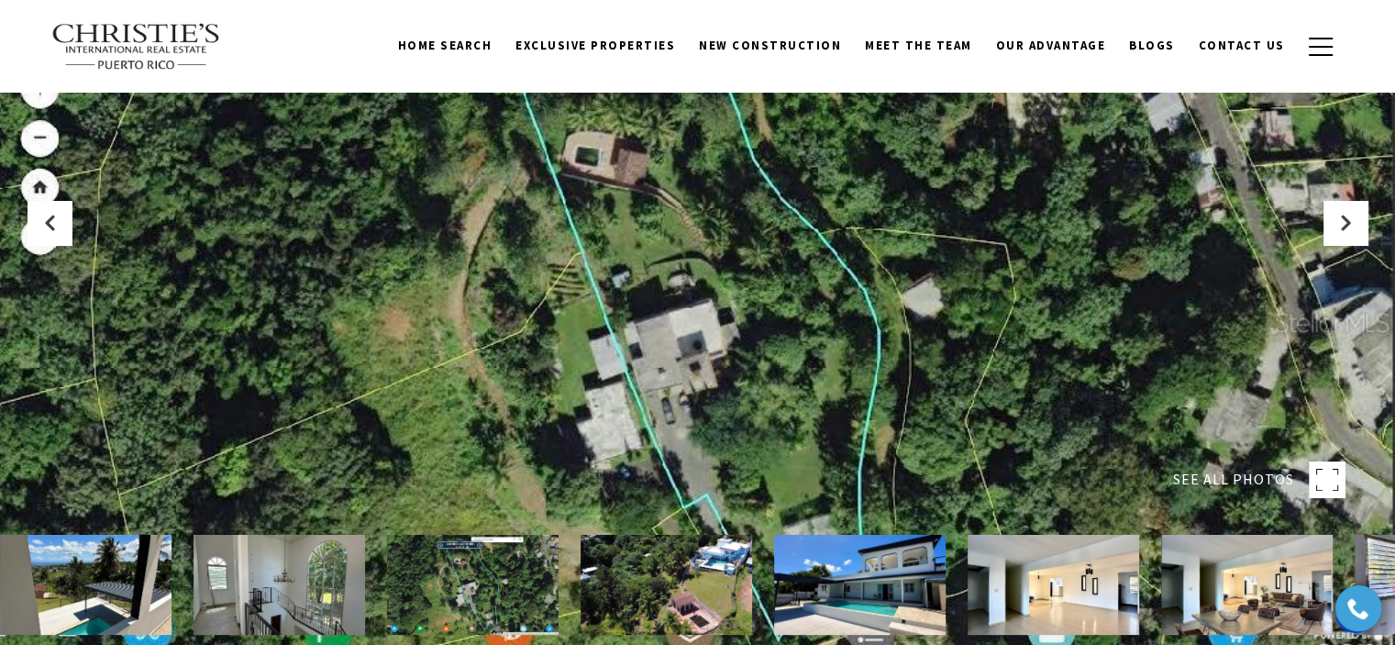
click at [1107, 277] on div at bounding box center [697, 322] width 1395 height 645
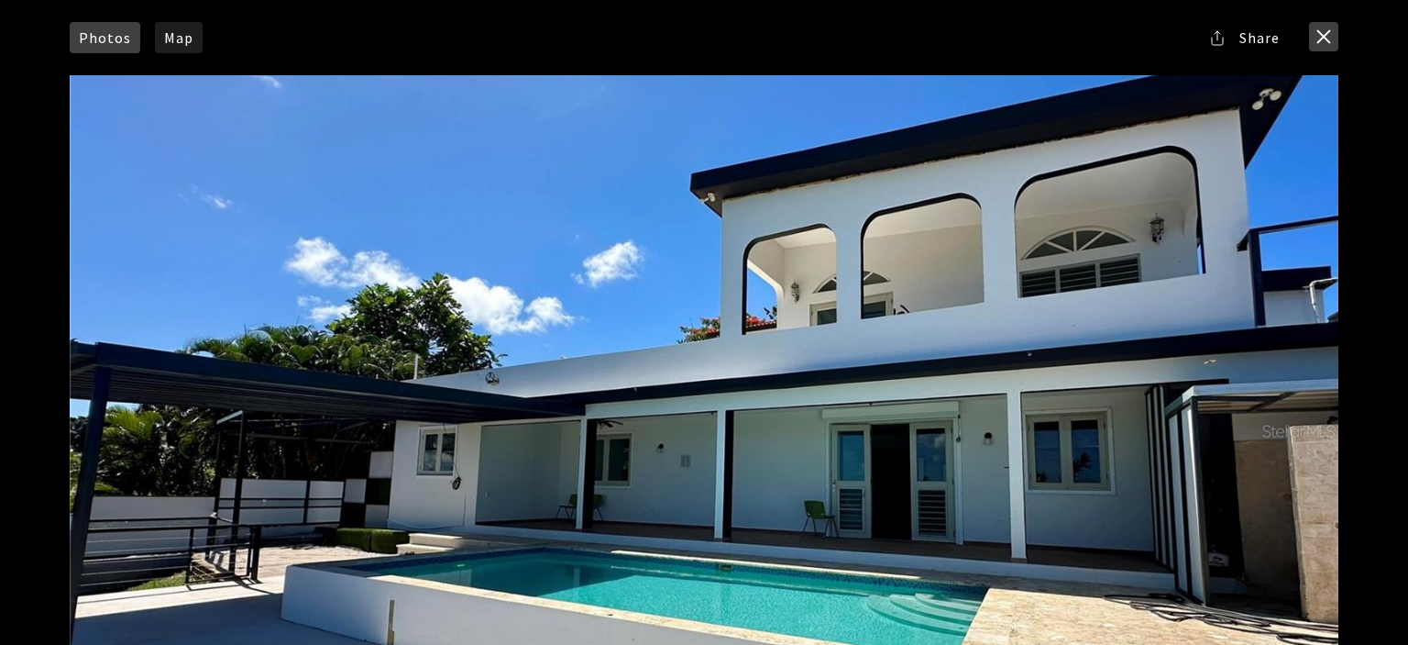
click at [1324, 36] on button "close modal" at bounding box center [1323, 36] width 29 height 29
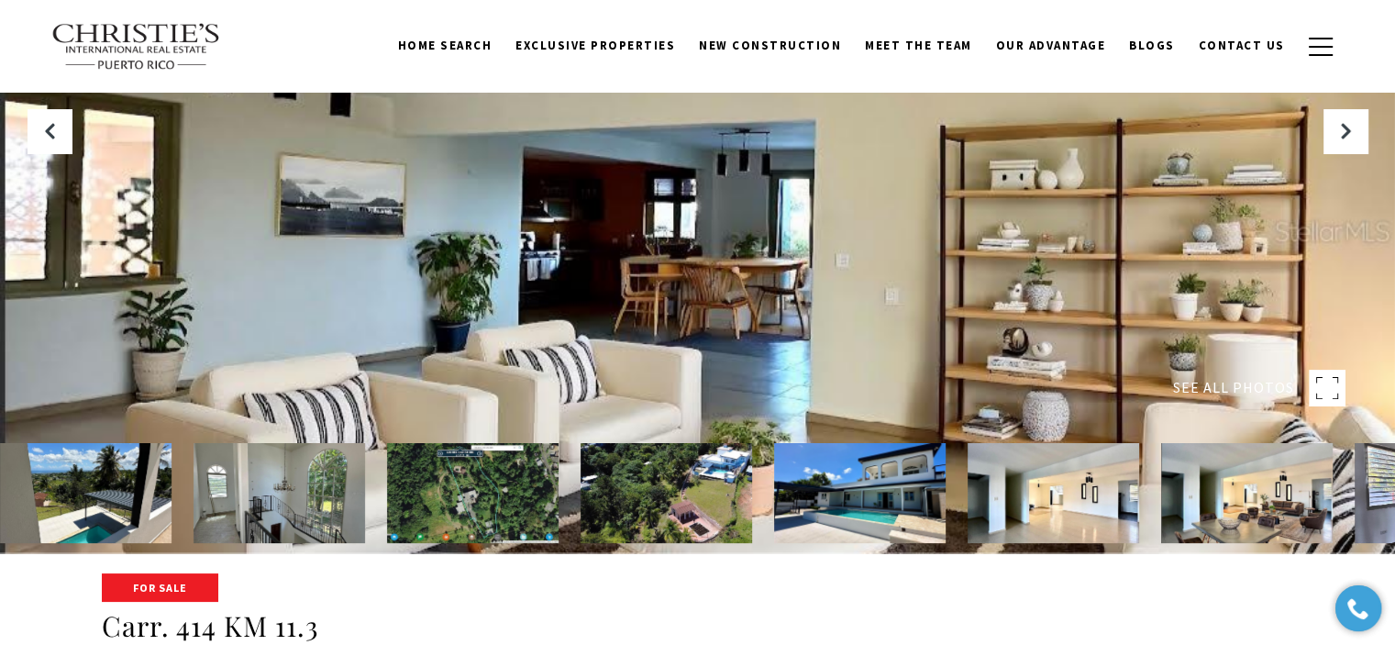
scroll to position [92, 0]
click at [475, 465] on img at bounding box center [472, 493] width 171 height 100
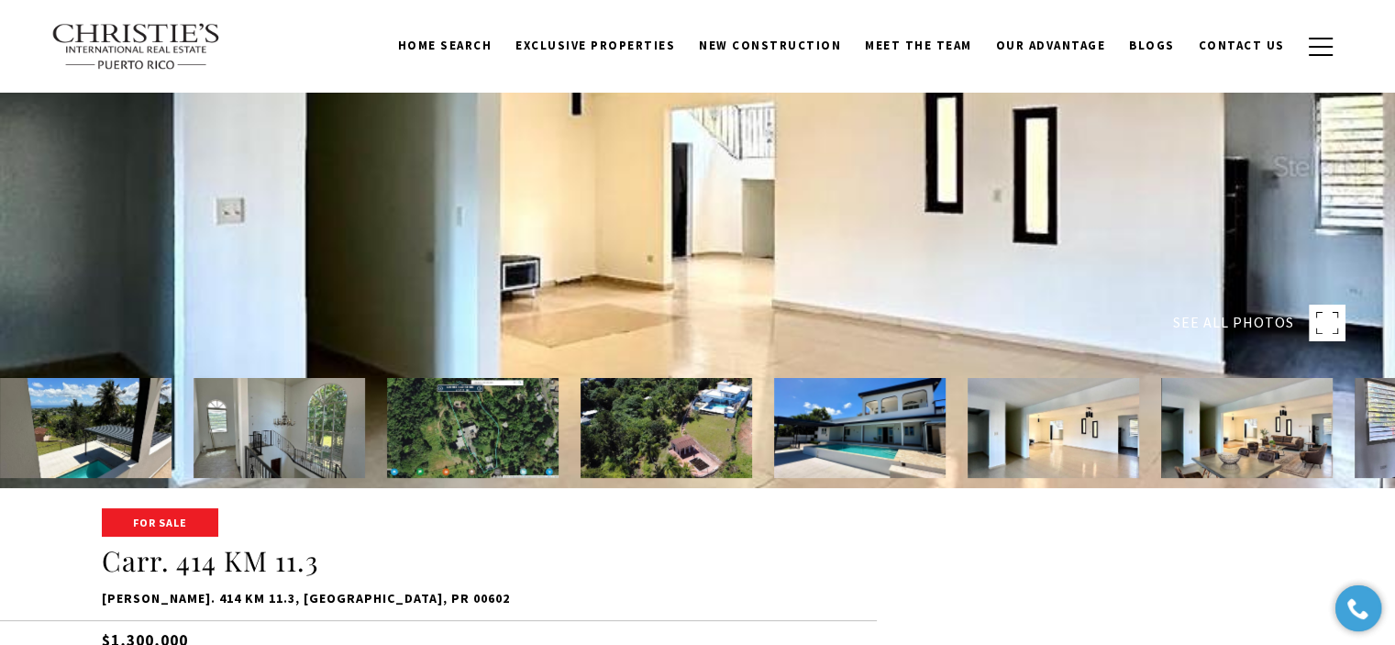
scroll to position [0, 0]
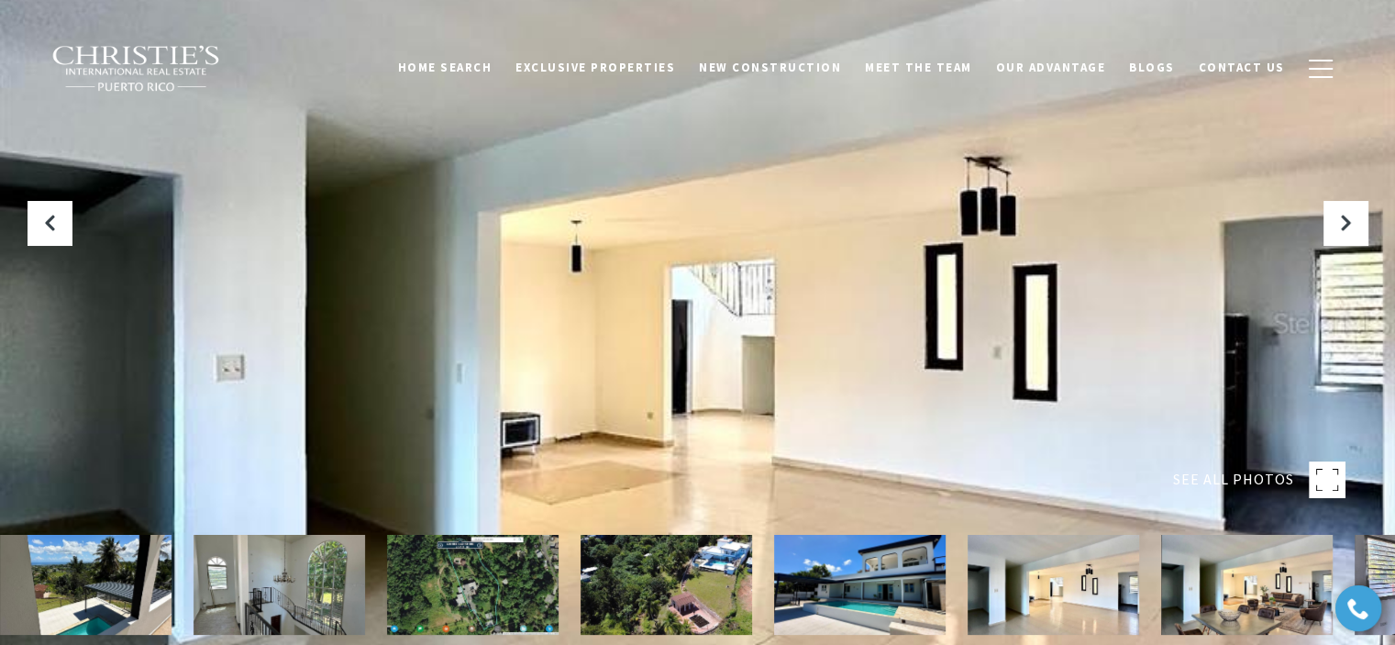
click at [711, 560] on img at bounding box center [665, 585] width 171 height 100
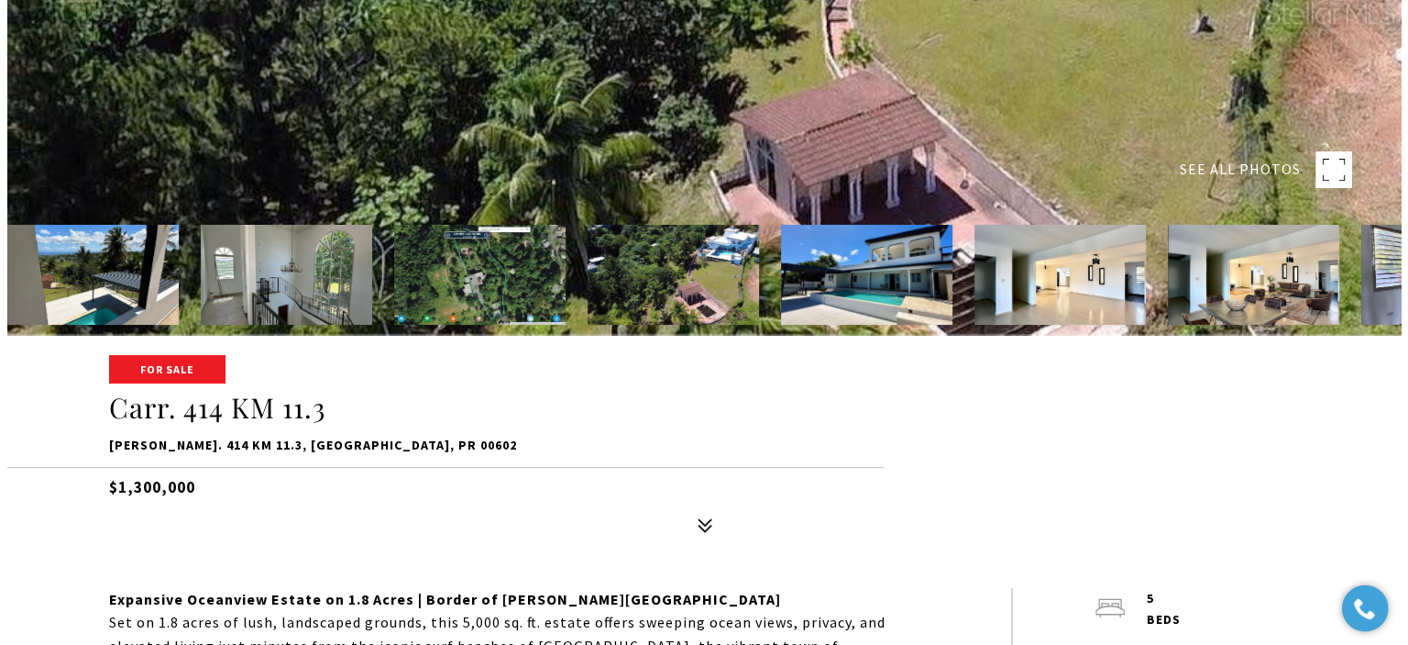
scroll to position [311, 0]
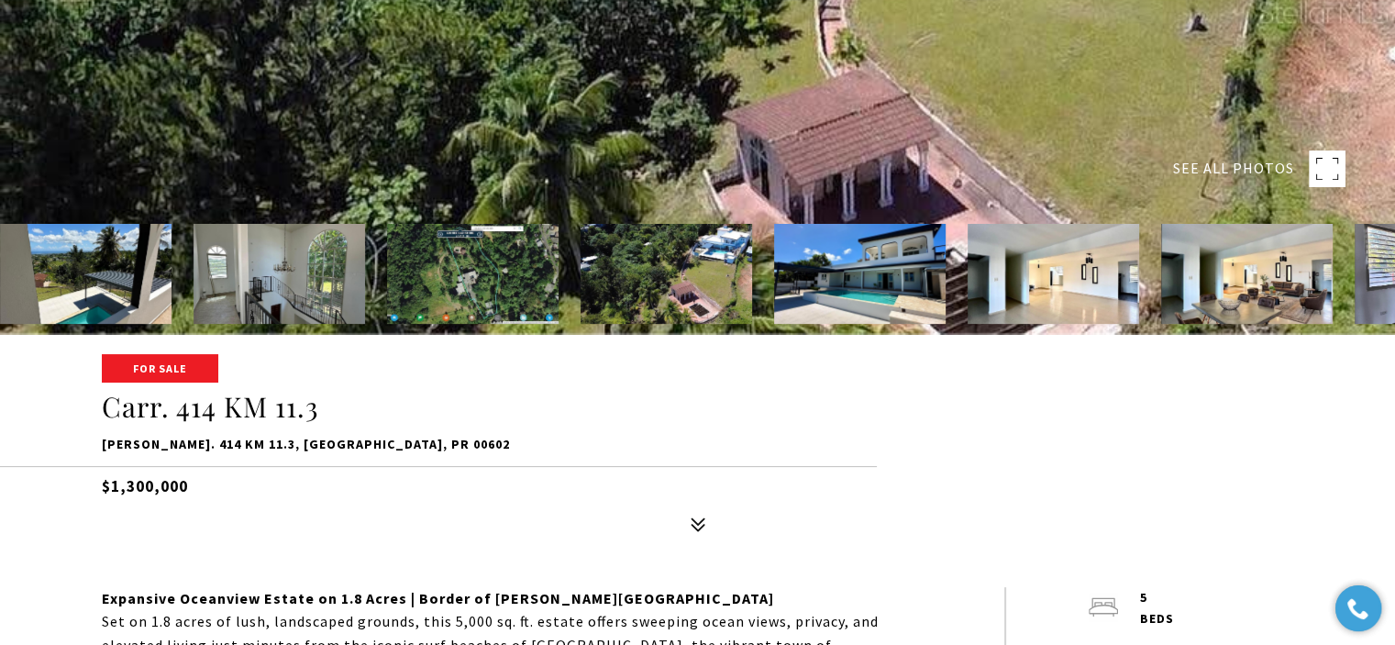
click at [528, 272] on img at bounding box center [472, 274] width 171 height 100
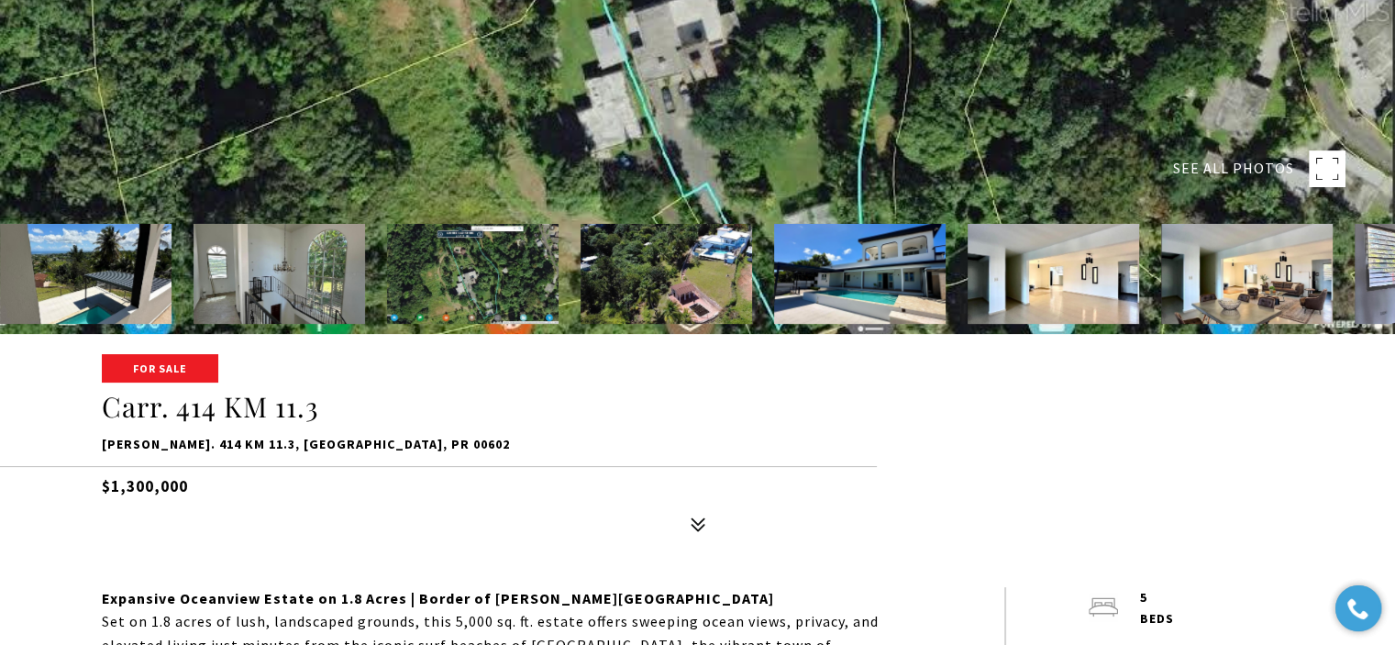
click at [1000, 162] on div at bounding box center [697, 11] width 1395 height 645
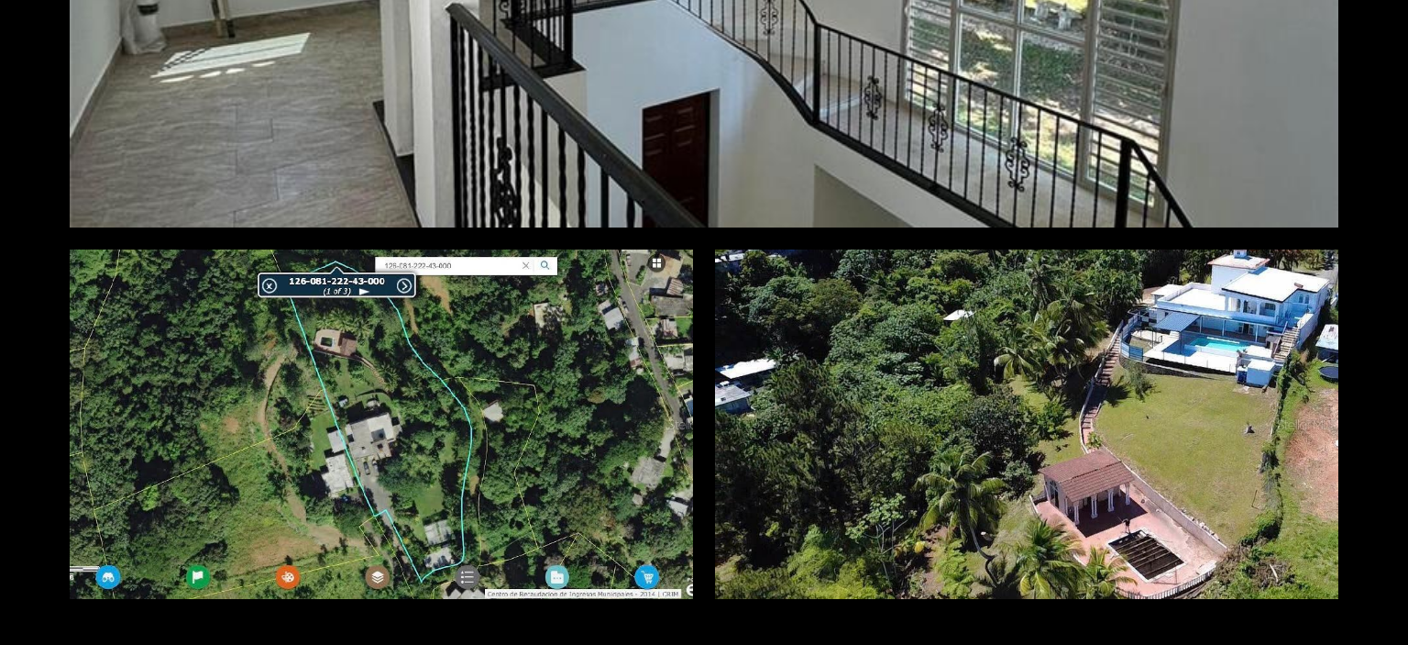
scroll to position [10490, 0]
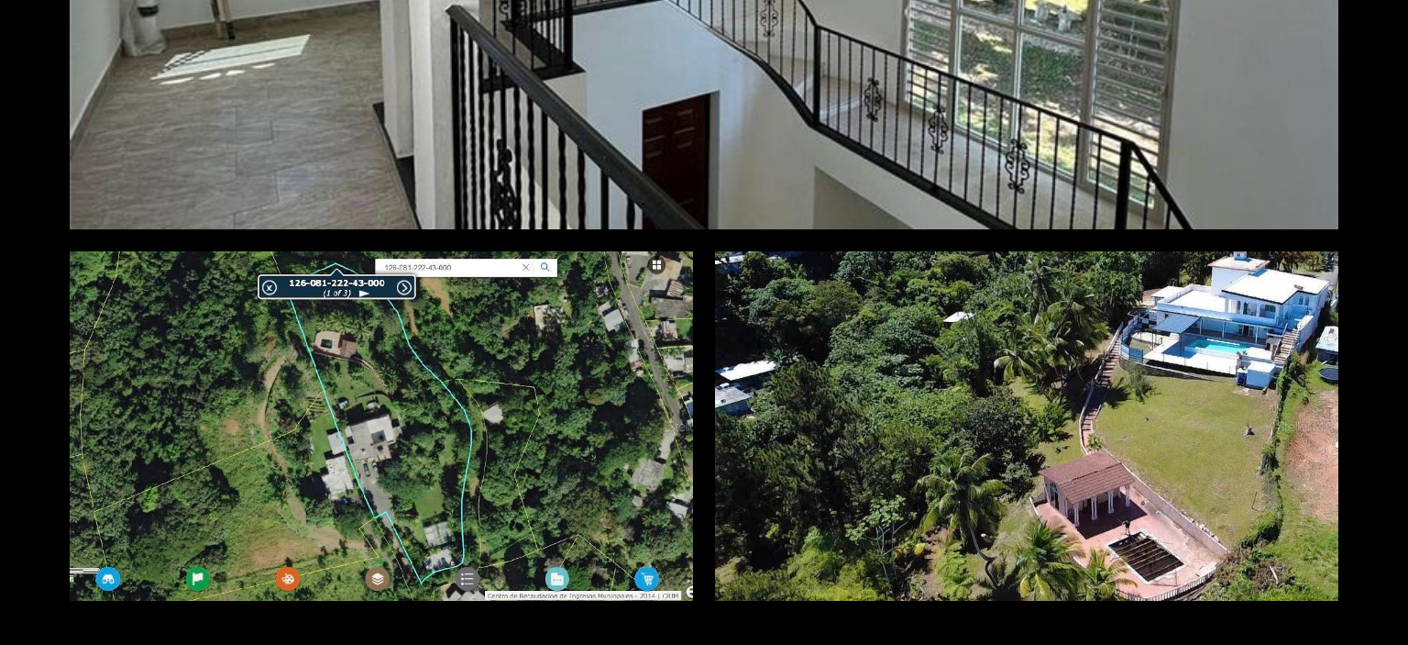
click at [998, 454] on div at bounding box center [1026, 425] width 623 height 349
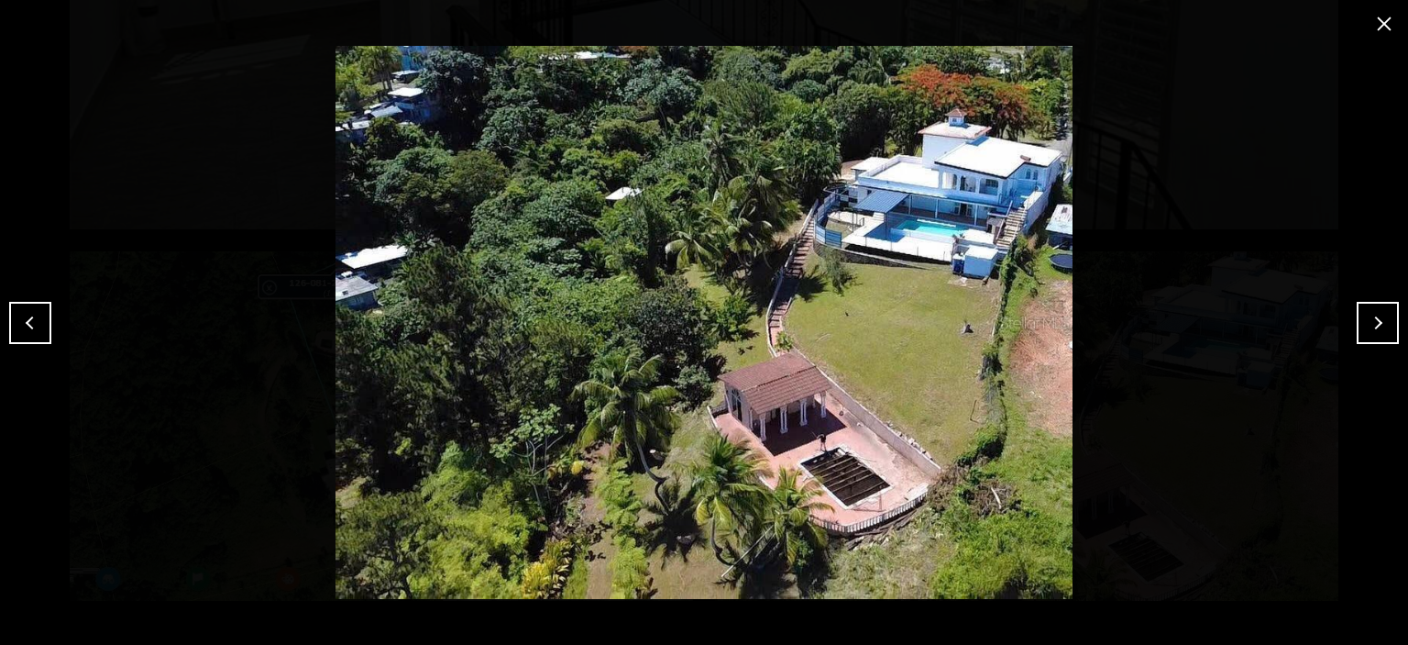
click at [1378, 24] on button "close modal" at bounding box center [1384, 23] width 29 height 29
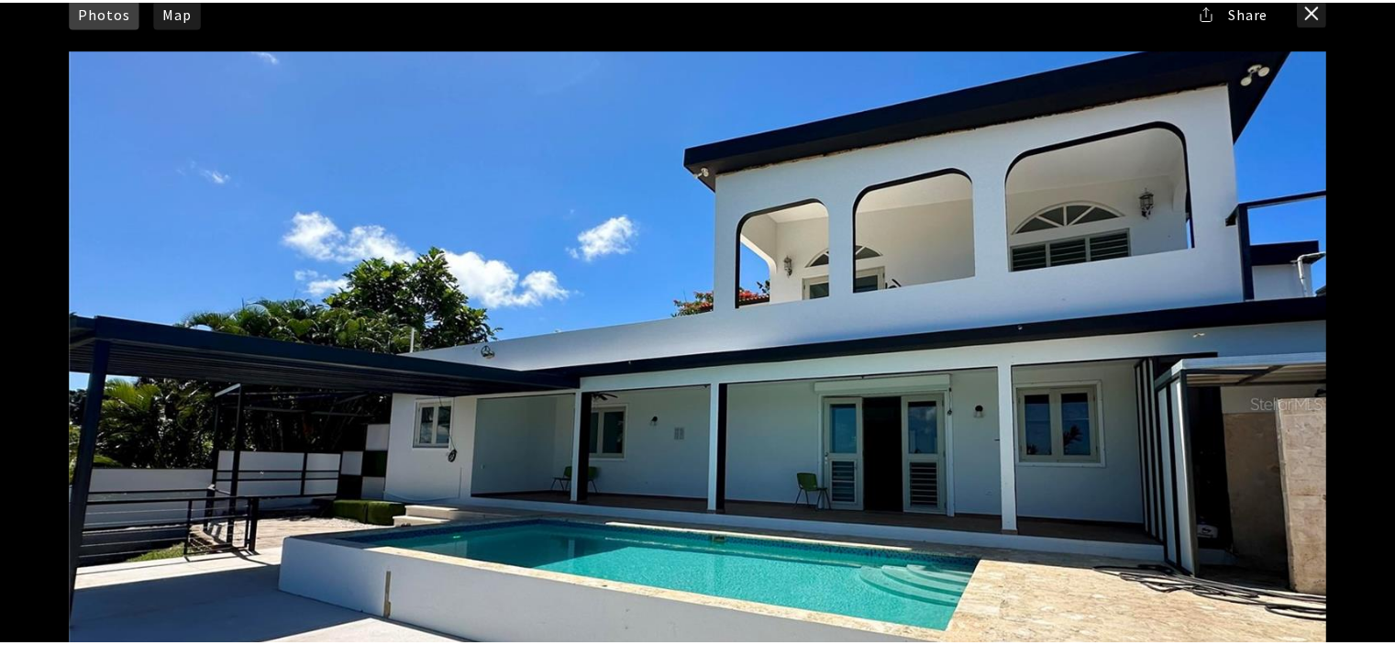
scroll to position [0, 0]
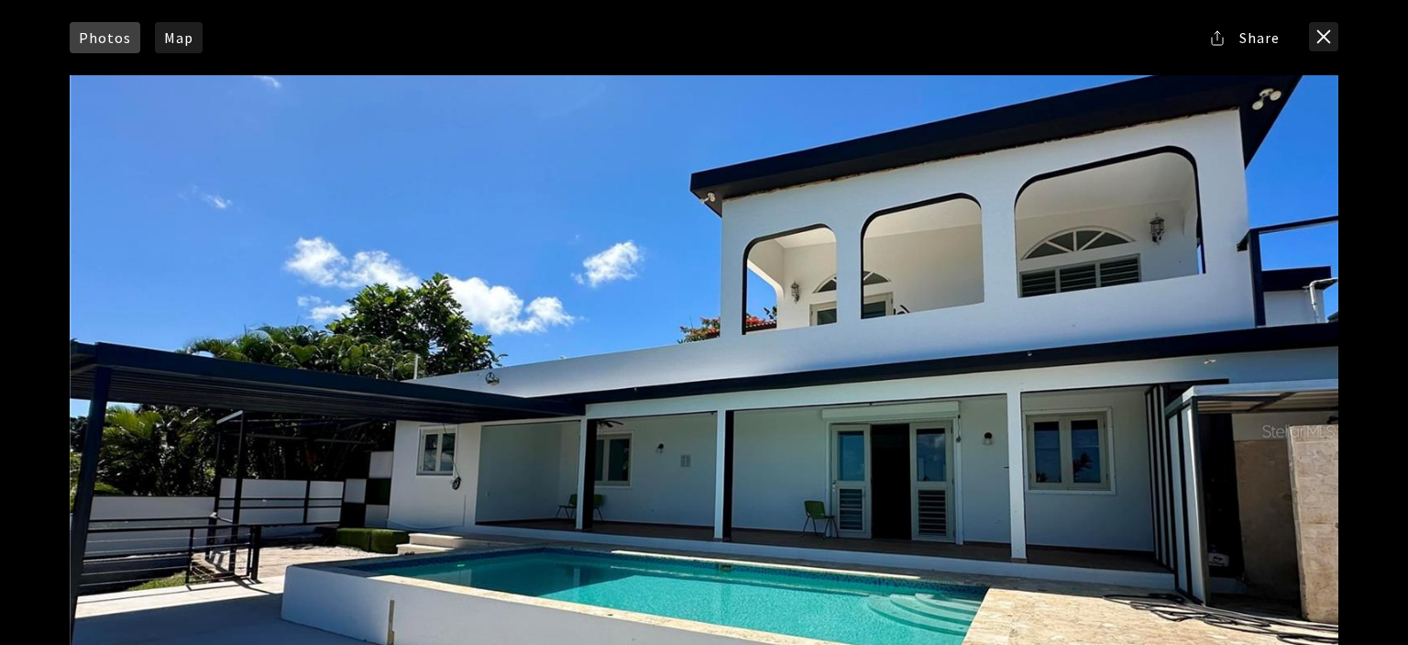
click at [1233, 26] on div "Share" at bounding box center [1243, 37] width 73 height 31
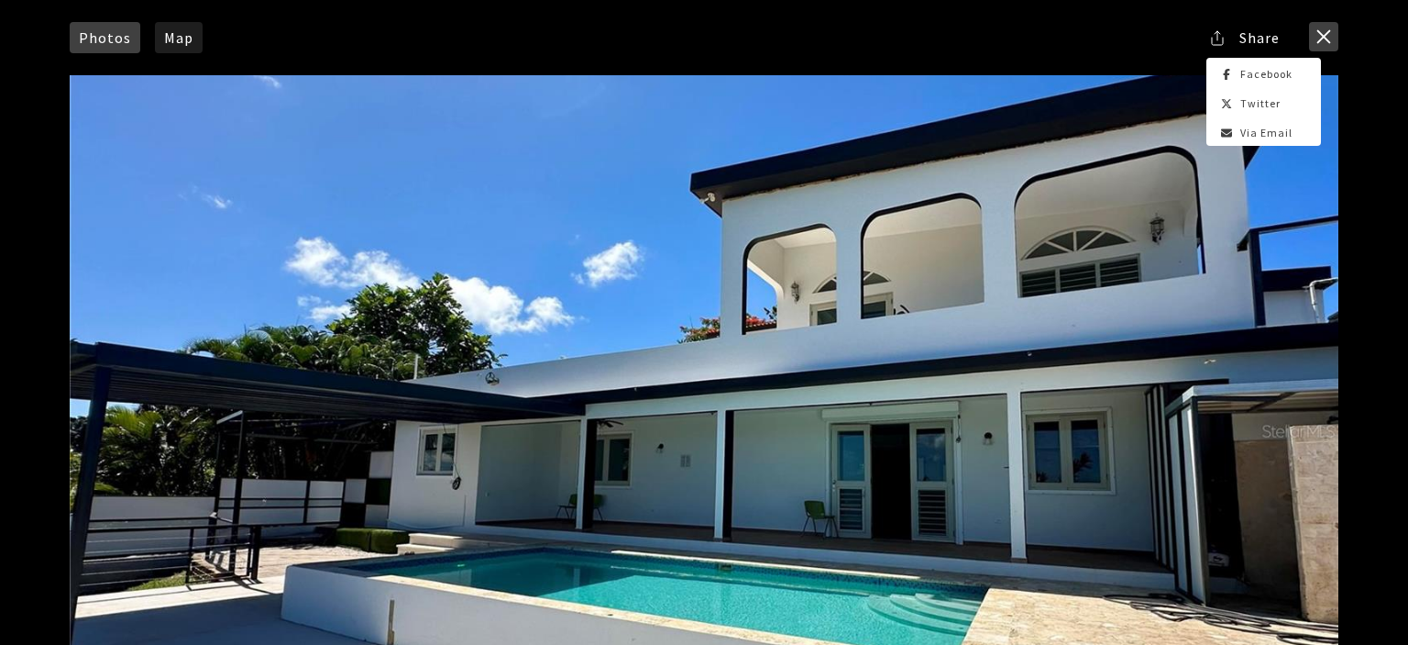
click at [1325, 37] on button "close modal" at bounding box center [1323, 36] width 29 height 29
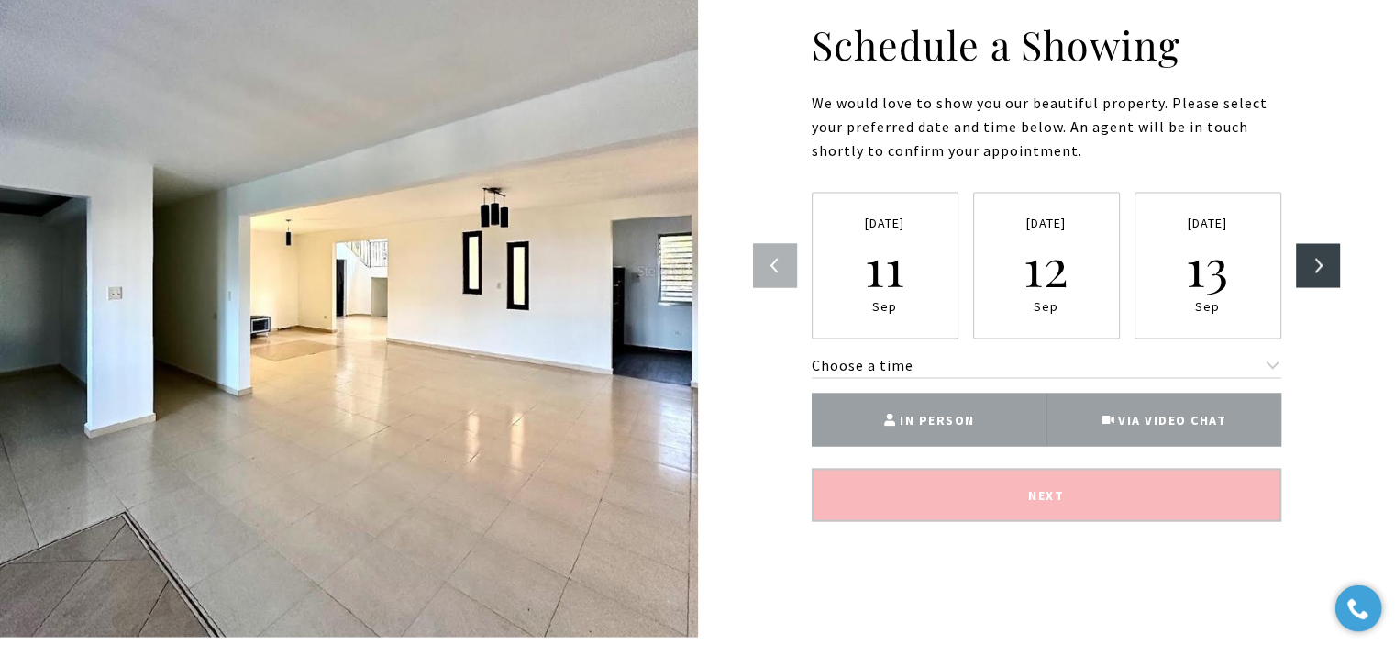
scroll to position [3403, 0]
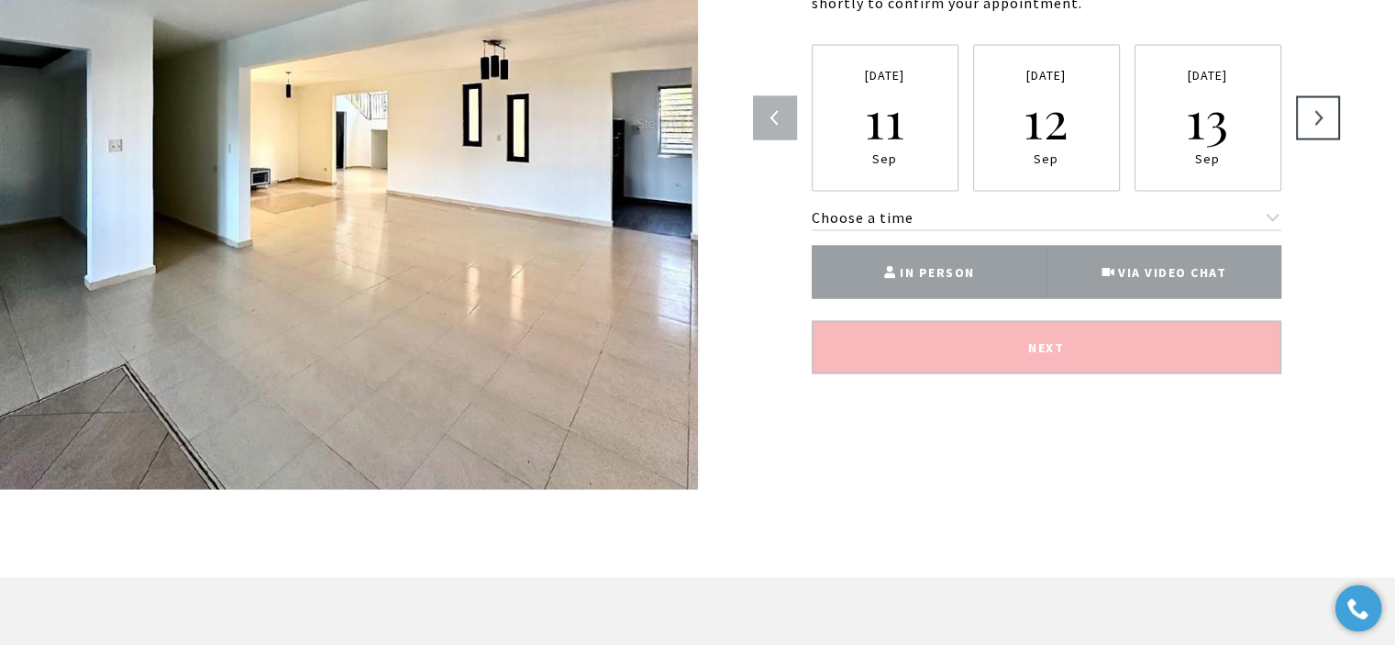
click at [1302, 110] on button "Next" at bounding box center [1318, 117] width 44 height 44
click at [1298, 107] on button "Next" at bounding box center [1318, 117] width 44 height 44
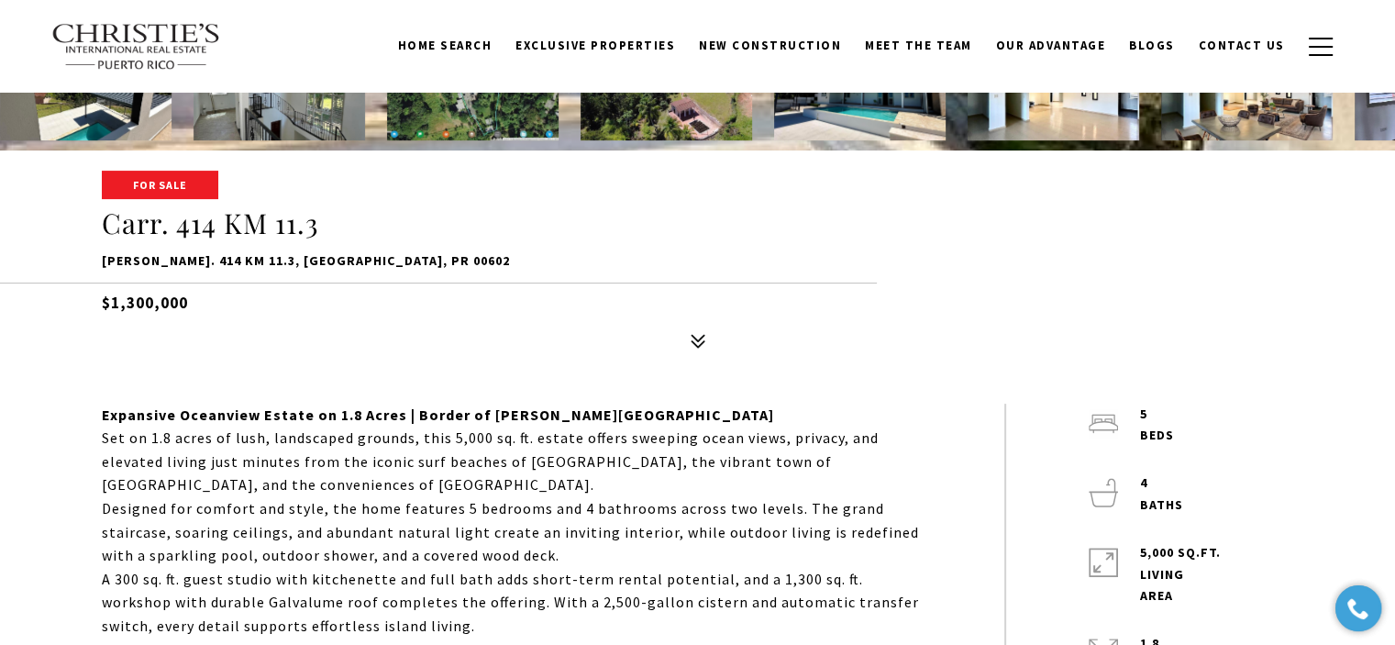
scroll to position [0, 0]
